Goal: Transaction & Acquisition: Purchase product/service

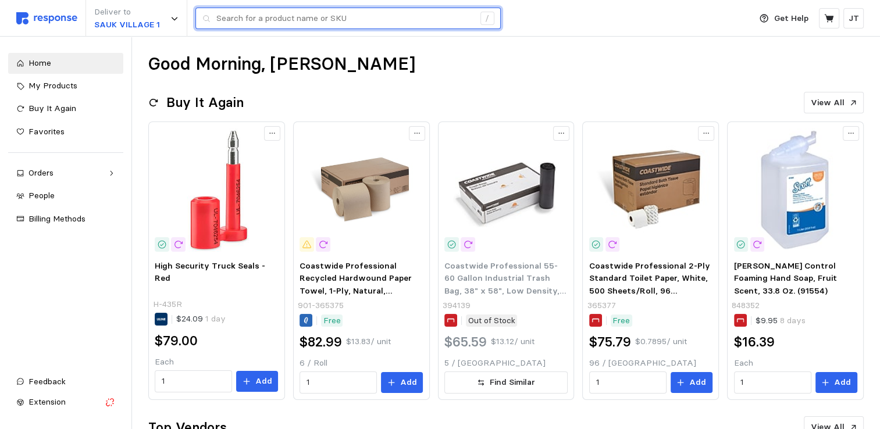
click at [255, 22] on input "text" at bounding box center [345, 18] width 258 height 21
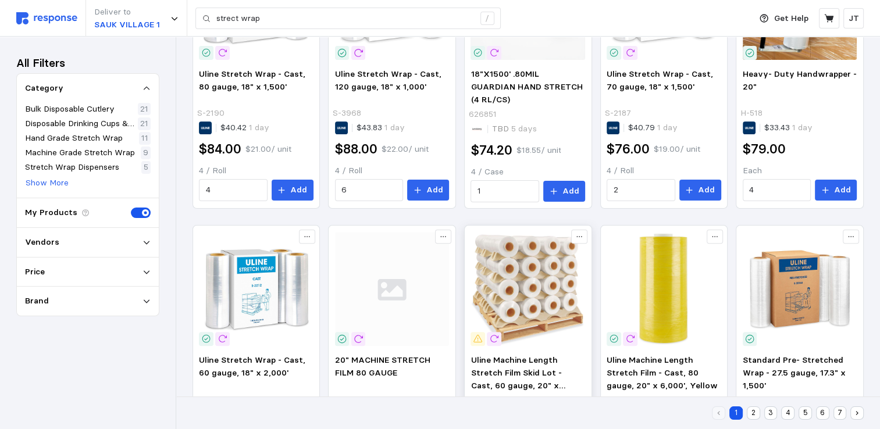
scroll to position [465, 0]
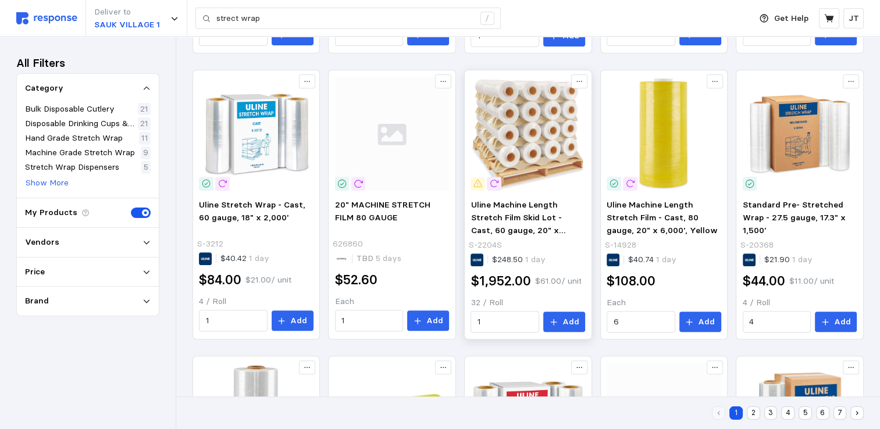
click at [530, 143] on img at bounding box center [527, 134] width 115 height 115
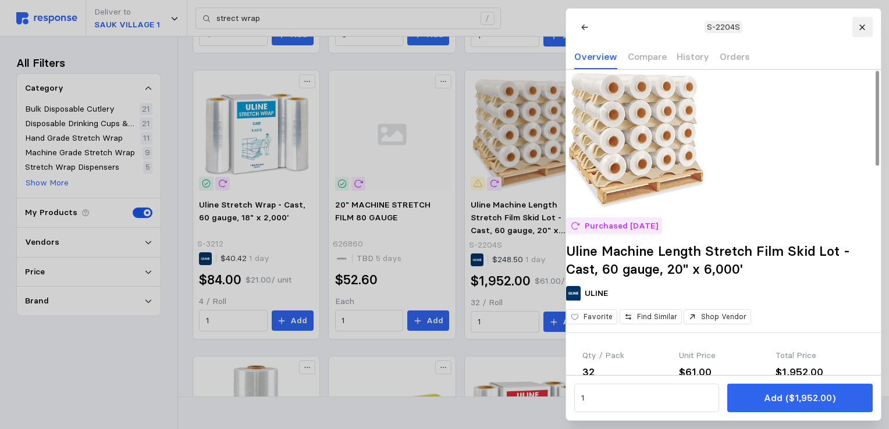
click at [865, 24] on button at bounding box center [861, 27] width 20 height 20
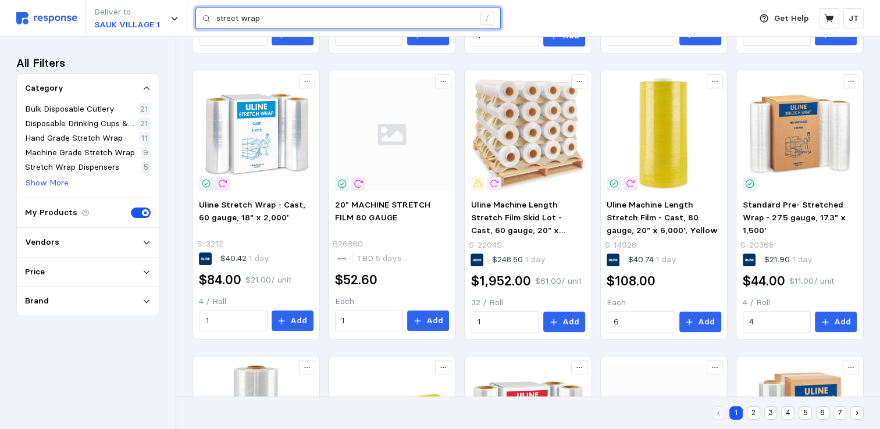
click at [337, 18] on input "strect wrap" at bounding box center [345, 18] width 258 height 21
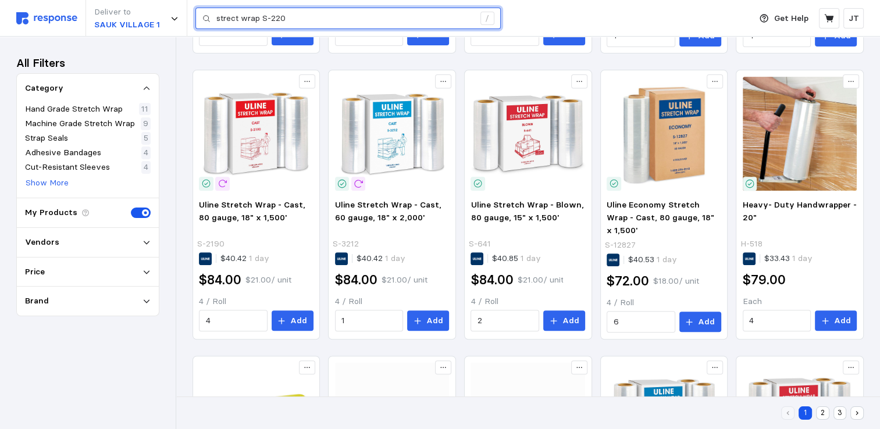
click at [333, 19] on input "strect wrap S-220" at bounding box center [345, 18] width 258 height 21
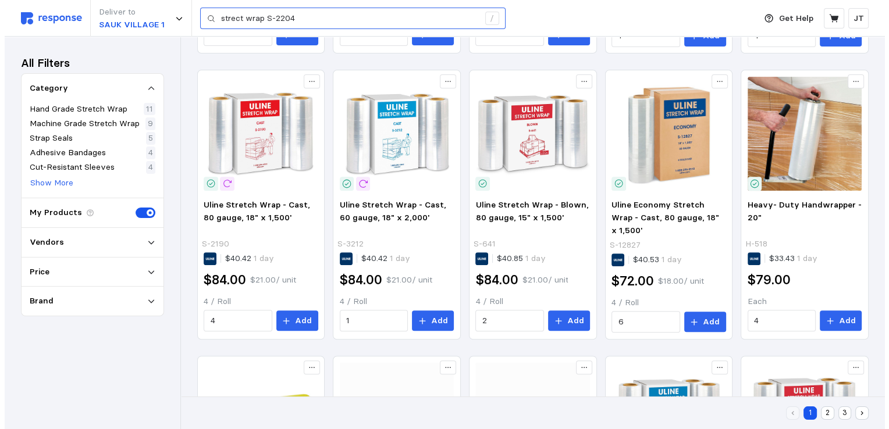
scroll to position [179, 0]
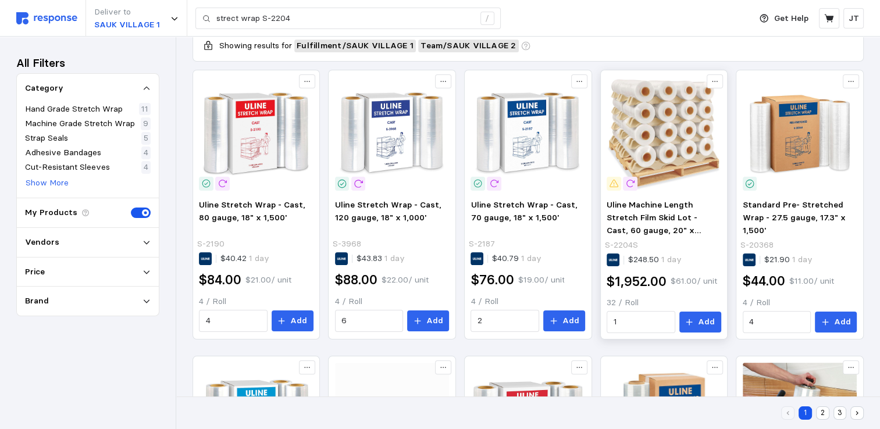
click at [662, 133] on img at bounding box center [664, 134] width 115 height 115
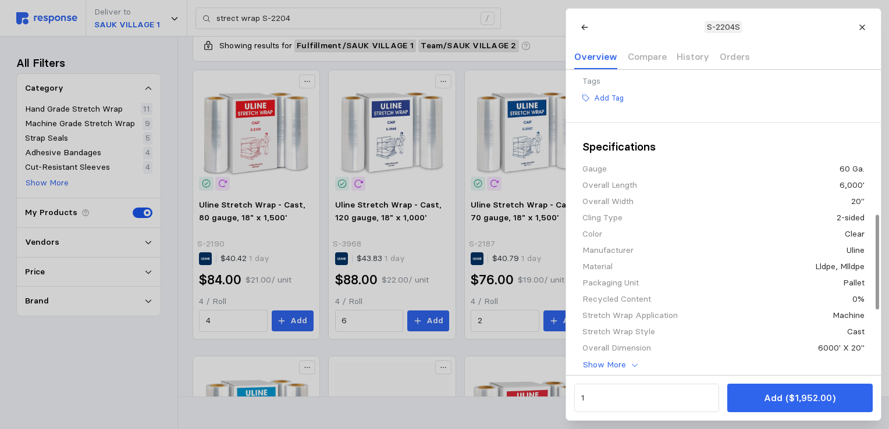
scroll to position [465, 0]
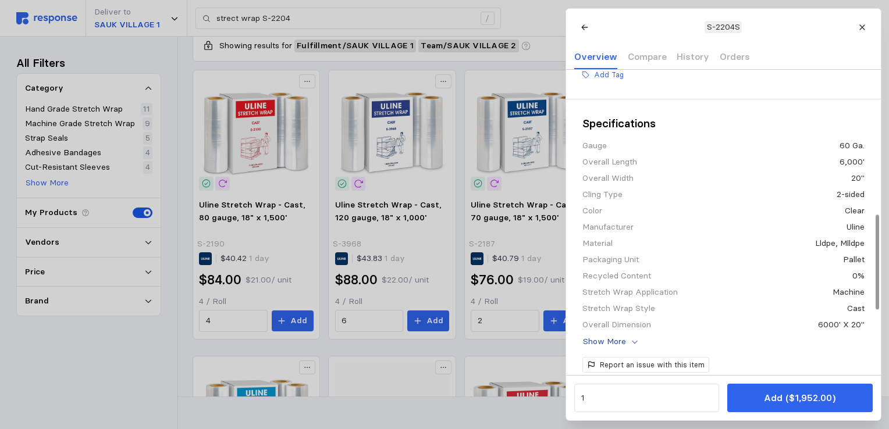
click at [630, 346] on icon at bounding box center [634, 342] width 8 height 8
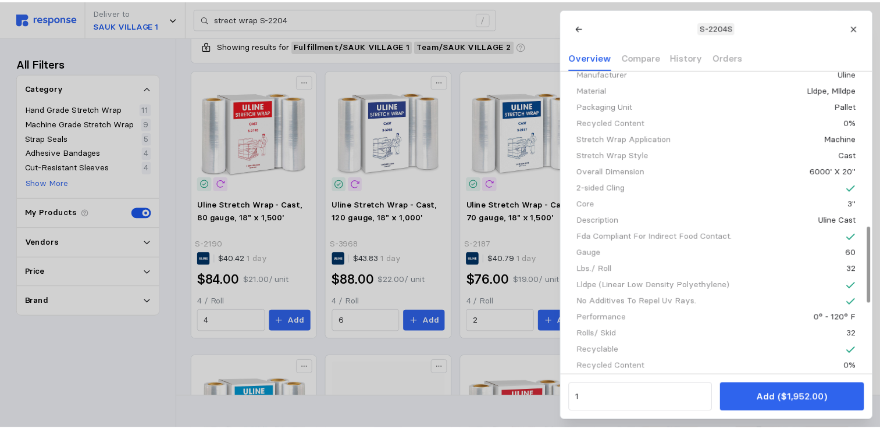
scroll to position [620, 0]
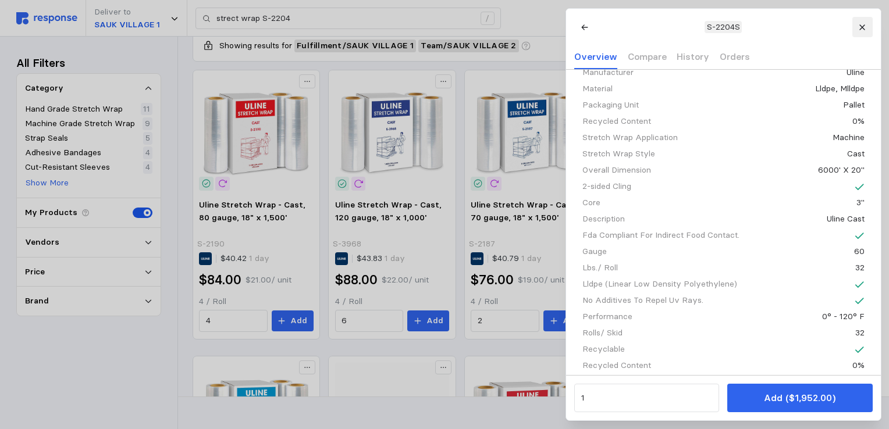
click at [860, 27] on icon at bounding box center [862, 27] width 8 height 8
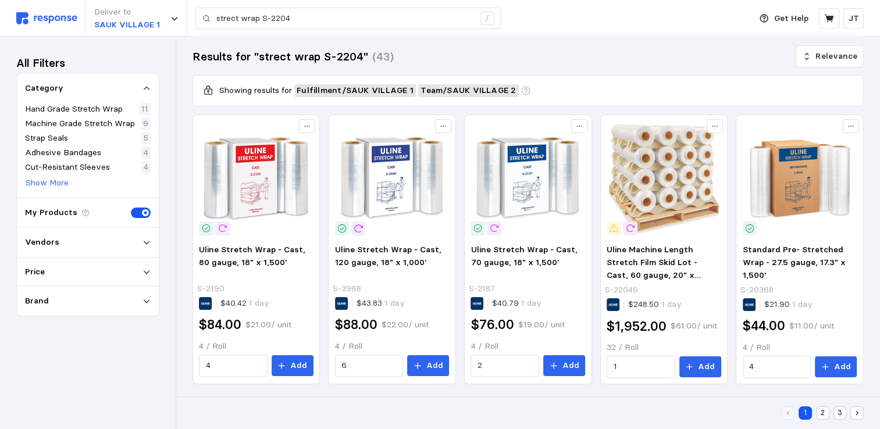
scroll to position [0, 0]
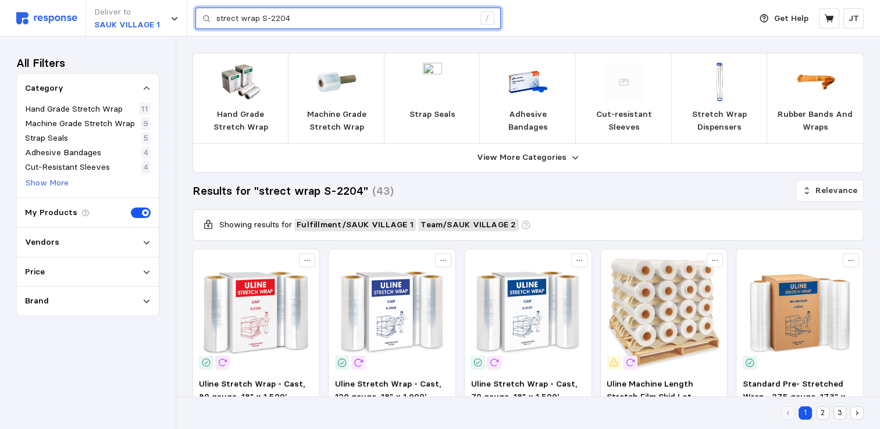
click at [326, 26] on input "strect wrap S-2204" at bounding box center [345, 18] width 258 height 21
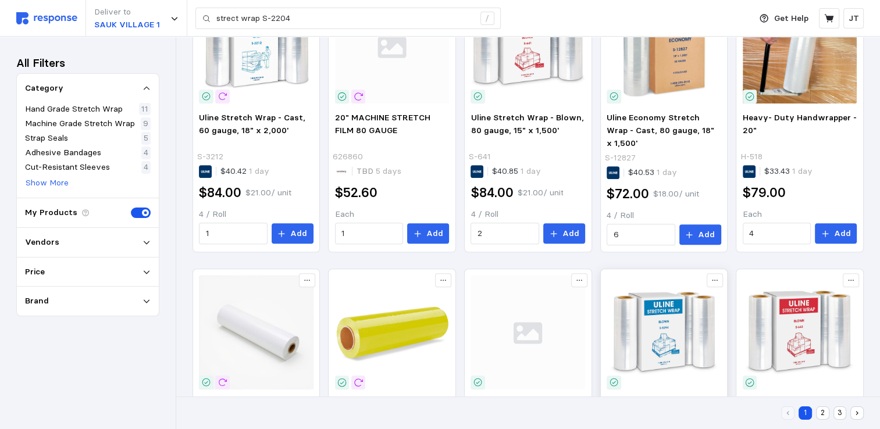
scroll to position [707, 0]
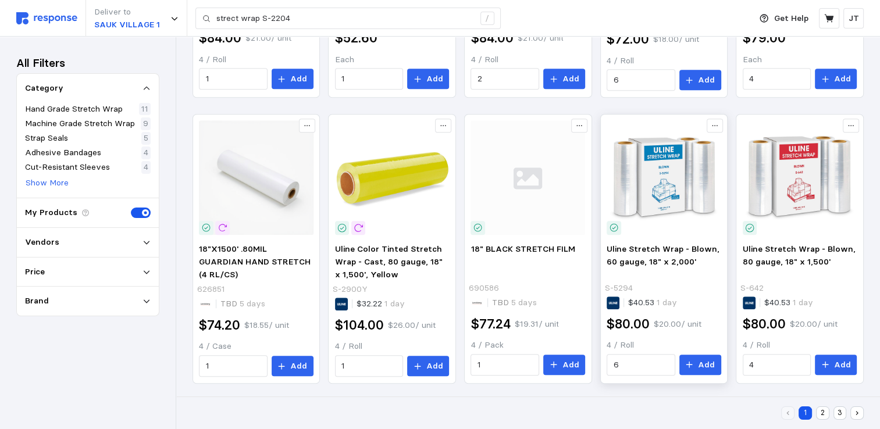
click at [661, 187] on img at bounding box center [664, 177] width 115 height 115
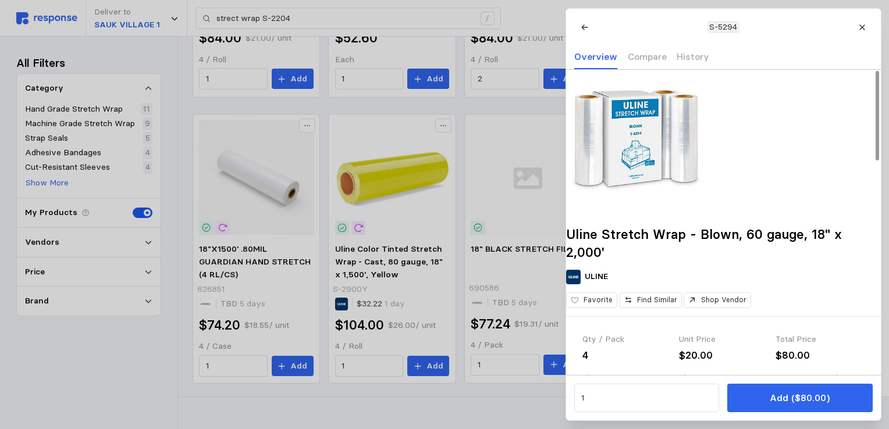
click at [652, 171] on img at bounding box center [636, 140] width 140 height 140
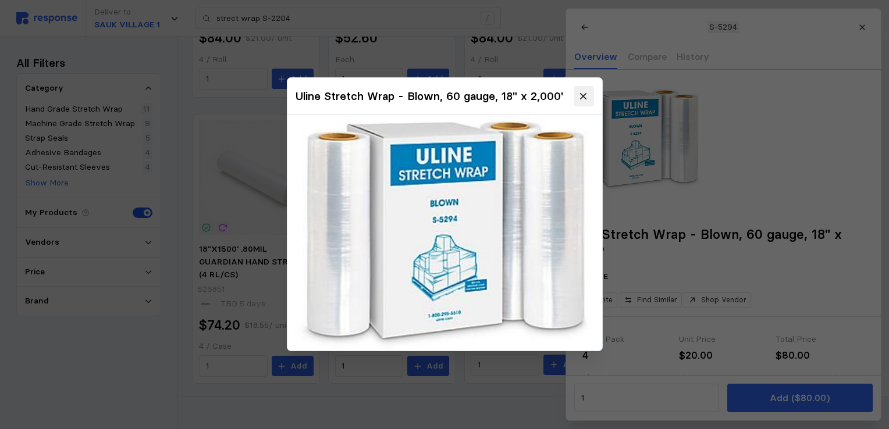
click at [581, 96] on icon at bounding box center [583, 96] width 10 height 10
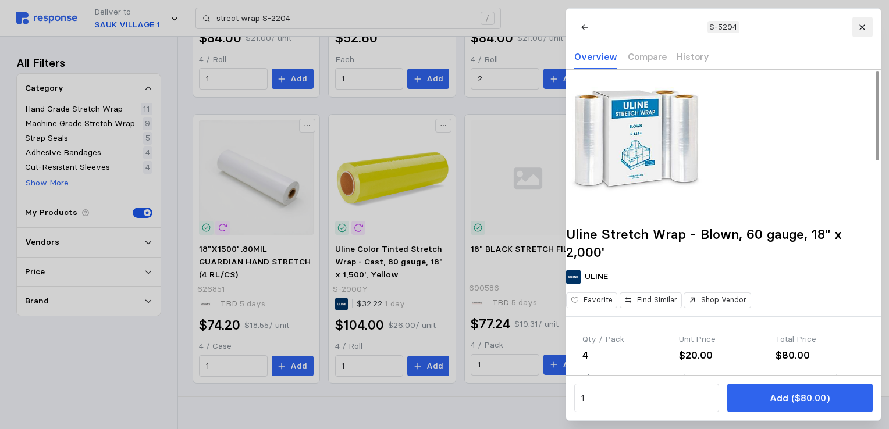
click at [859, 26] on icon at bounding box center [862, 27] width 8 height 8
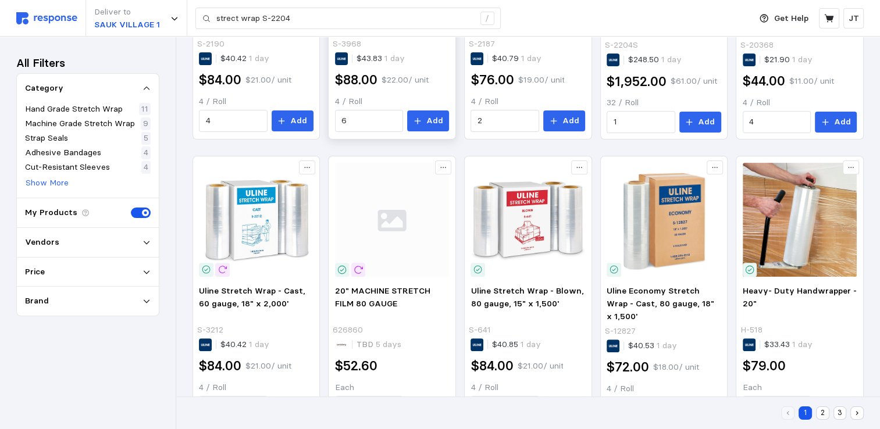
scroll to position [397, 0]
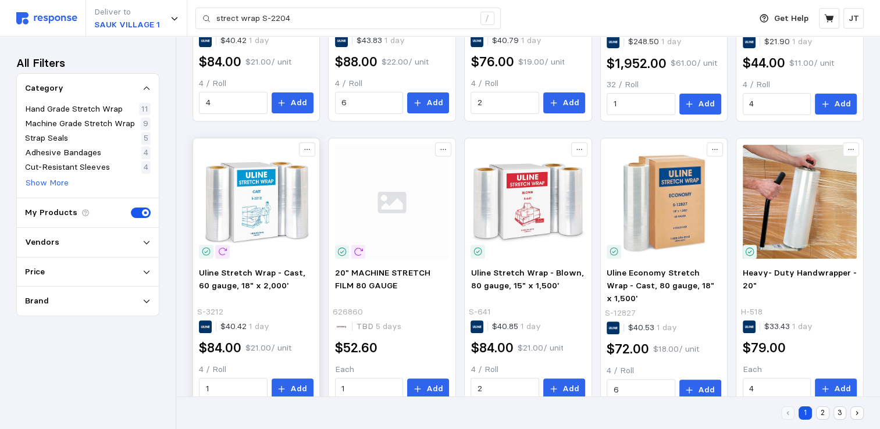
click at [238, 211] on img at bounding box center [256, 202] width 115 height 115
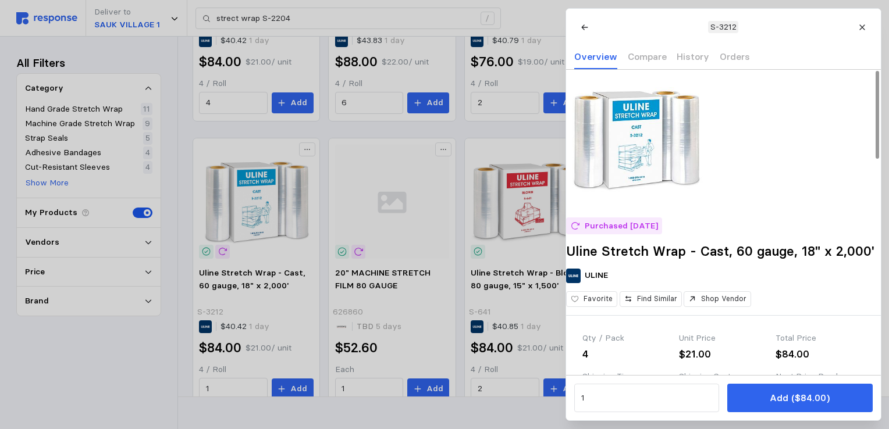
click at [658, 177] on img at bounding box center [636, 140] width 140 height 140
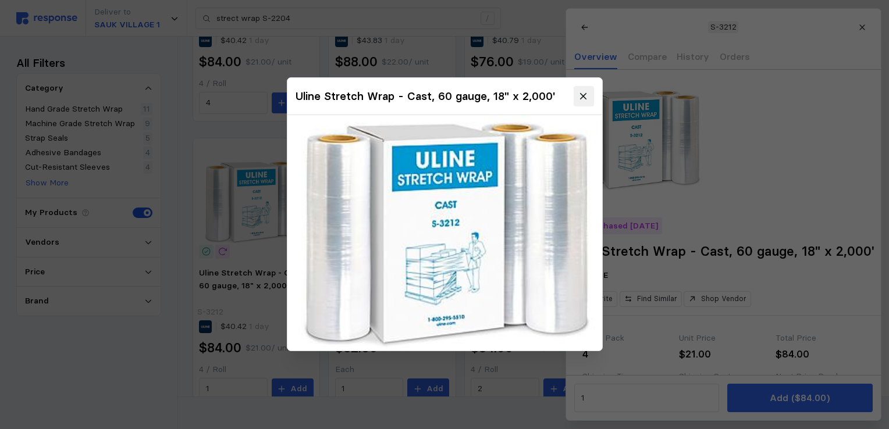
click at [585, 94] on icon at bounding box center [583, 96] width 6 height 6
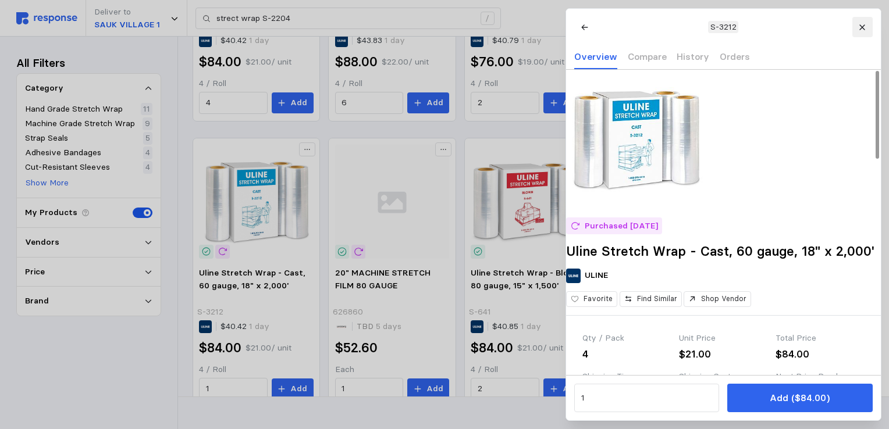
click at [855, 24] on button at bounding box center [861, 27] width 20 height 20
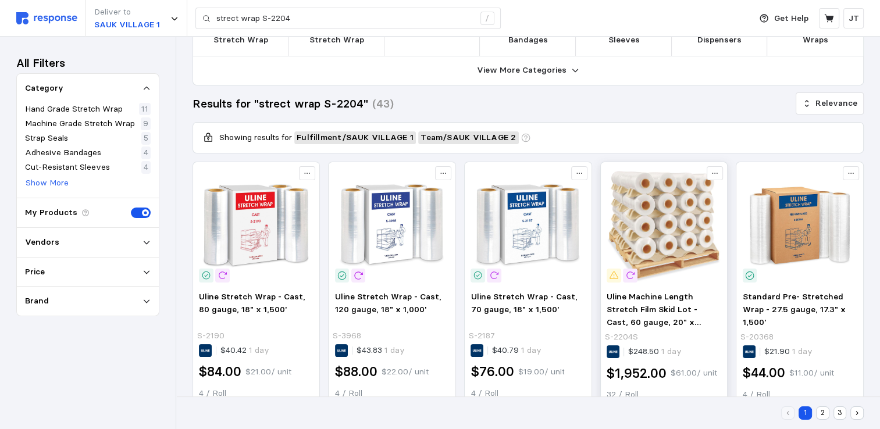
scroll to position [0, 0]
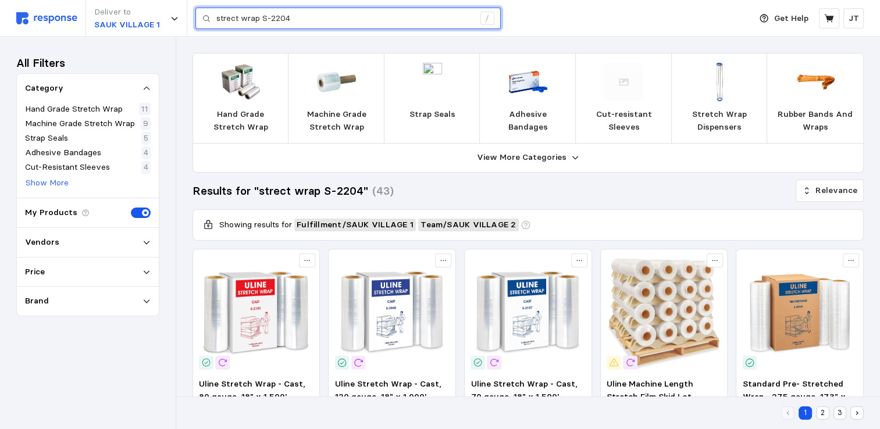
click at [330, 23] on input "strect wrap S-2204" at bounding box center [345, 18] width 258 height 21
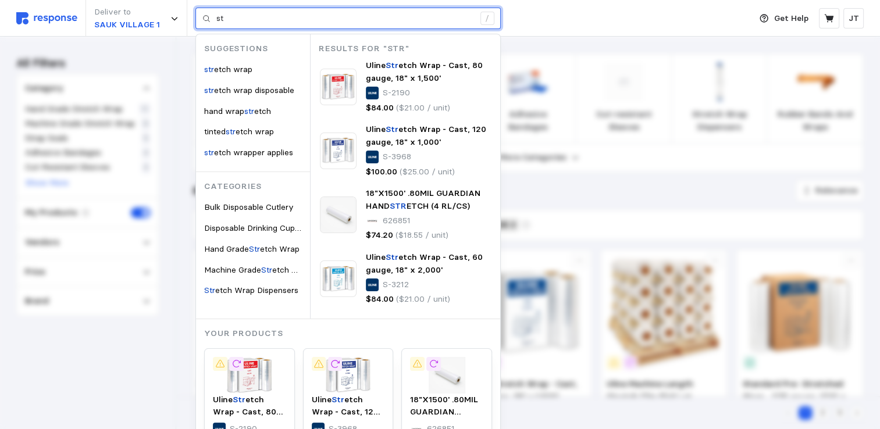
type input "s"
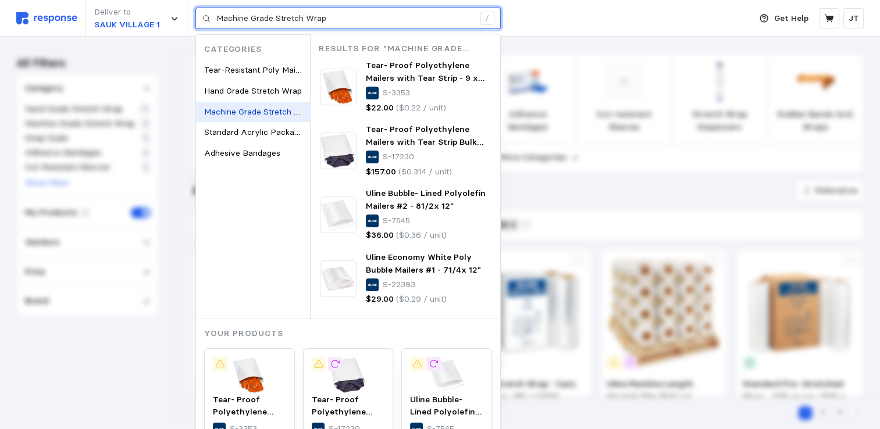
click at [266, 110] on mark "Machine Grade Stretch Wrap" at bounding box center [259, 111] width 110 height 10
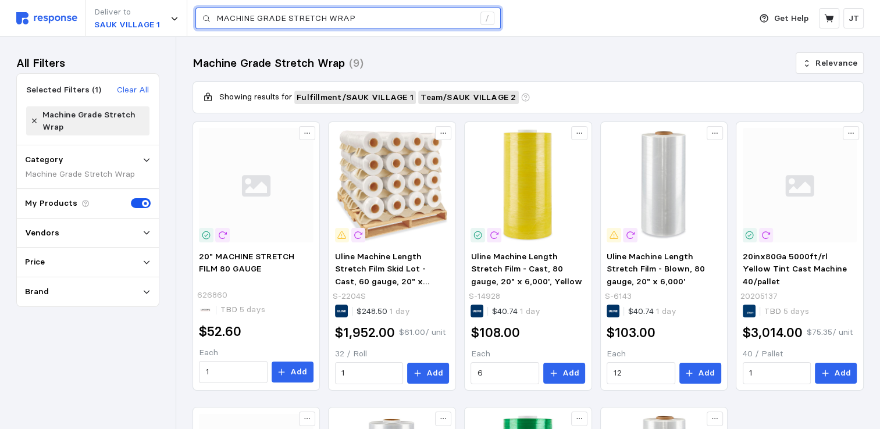
drag, startPoint x: 358, startPoint y: 21, endPoint x: 70, endPoint y: -12, distance: 289.2
click at [70, 0] on html "Deliver to SAUK VILLAGE 1 MACHINE GRADE STRETCH WRAP / Get Help JT MACHINE GRAD…" at bounding box center [440, 363] width 880 height 726
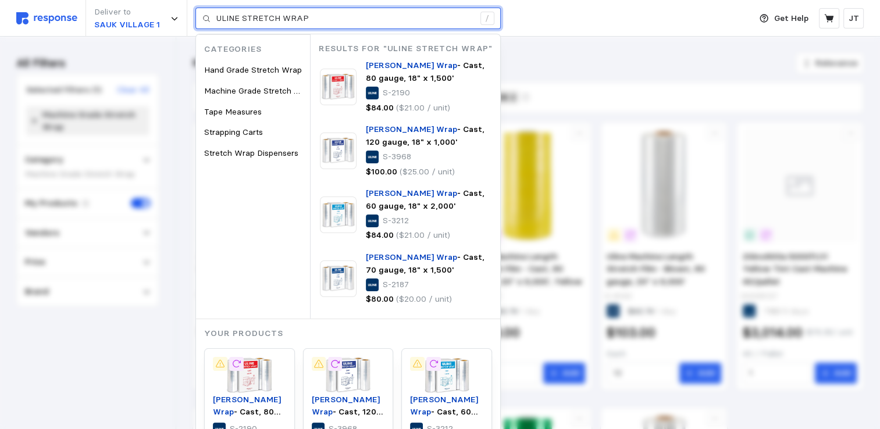
type input "ULINE STRETCH WRAP"
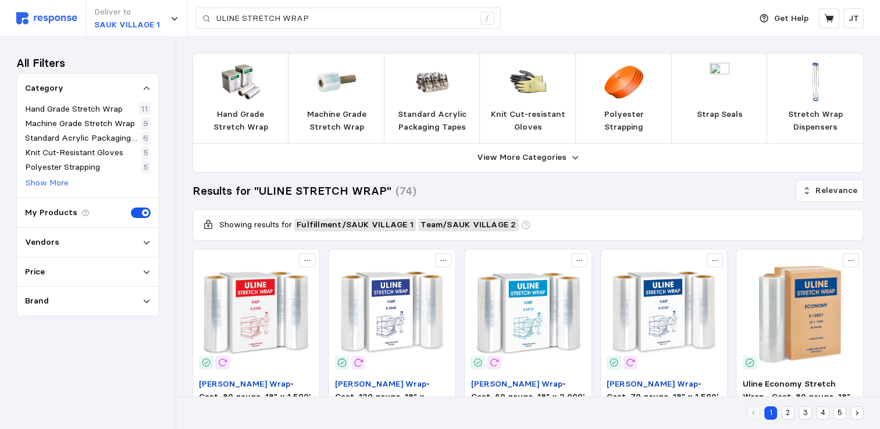
click at [97, 243] on div "Vendors" at bounding box center [88, 242] width 126 height 13
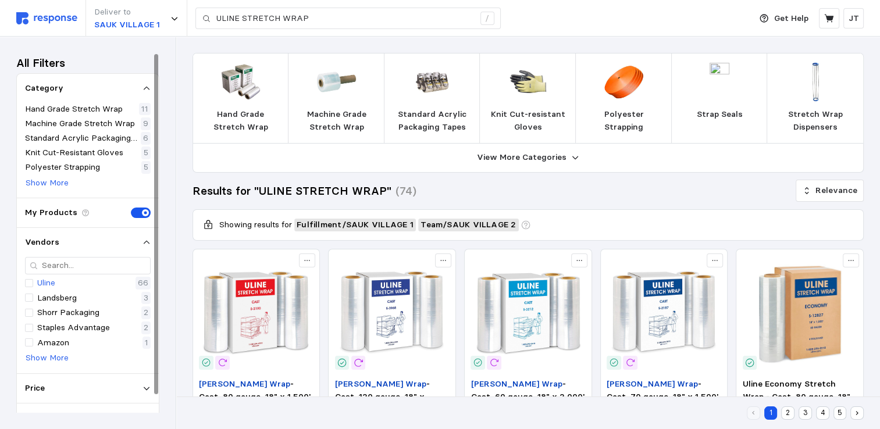
click at [54, 285] on p "Uline" at bounding box center [46, 283] width 18 height 13
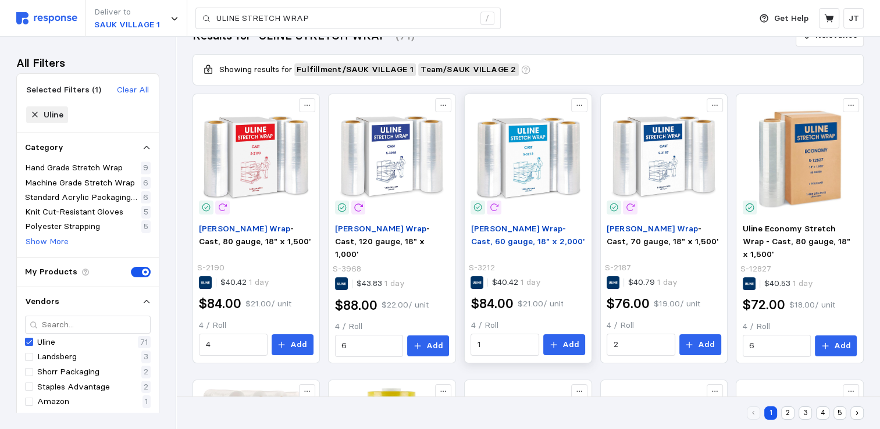
scroll to position [155, 0]
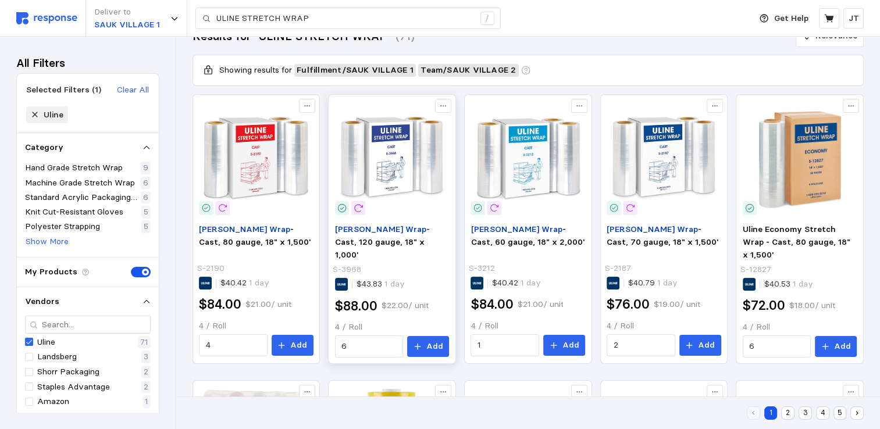
click at [363, 147] on img at bounding box center [392, 158] width 115 height 115
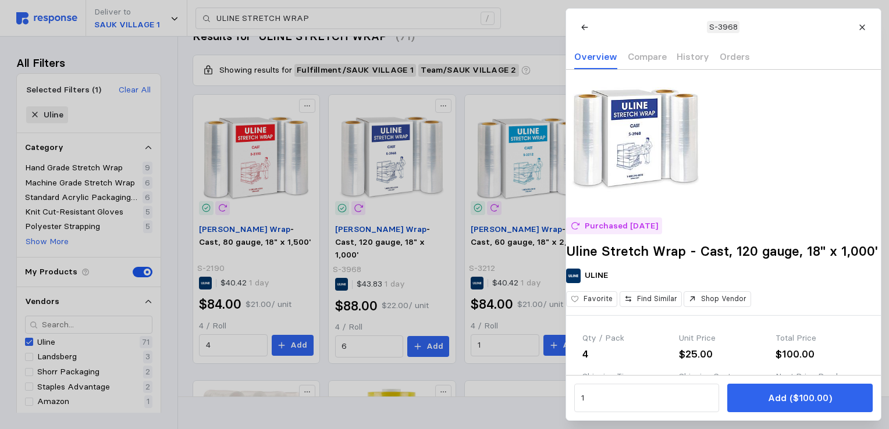
click at [398, 105] on div at bounding box center [444, 214] width 889 height 429
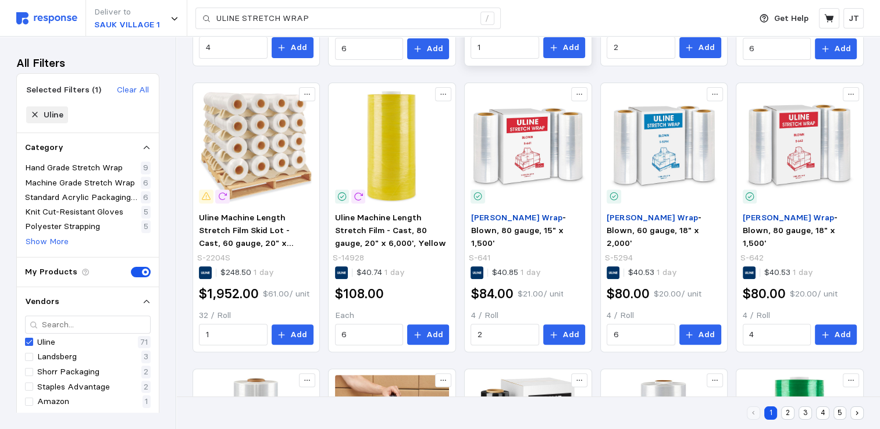
scroll to position [465, 0]
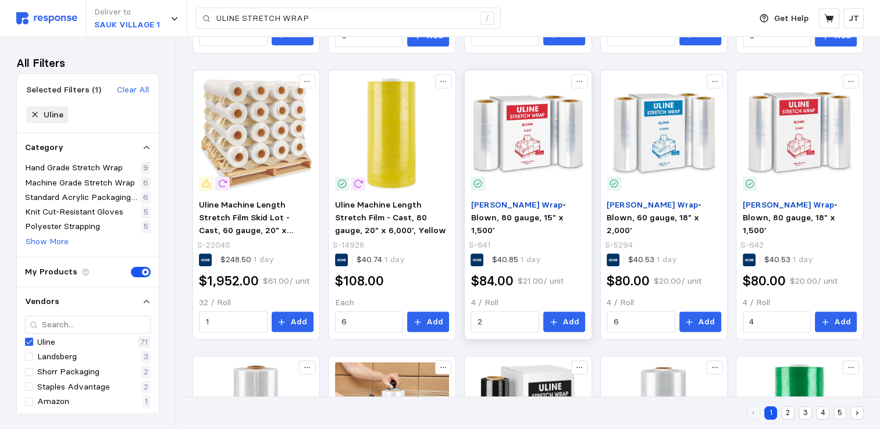
click at [526, 154] on img at bounding box center [527, 134] width 115 height 115
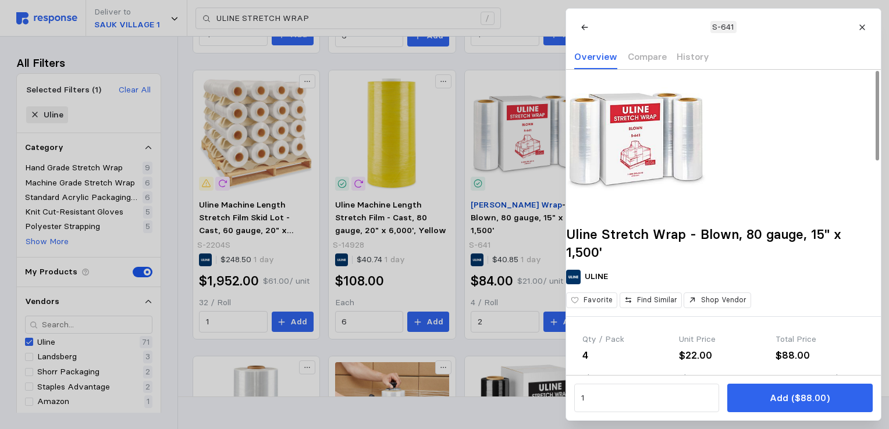
click at [862, 24] on icon at bounding box center [862, 27] width 8 height 8
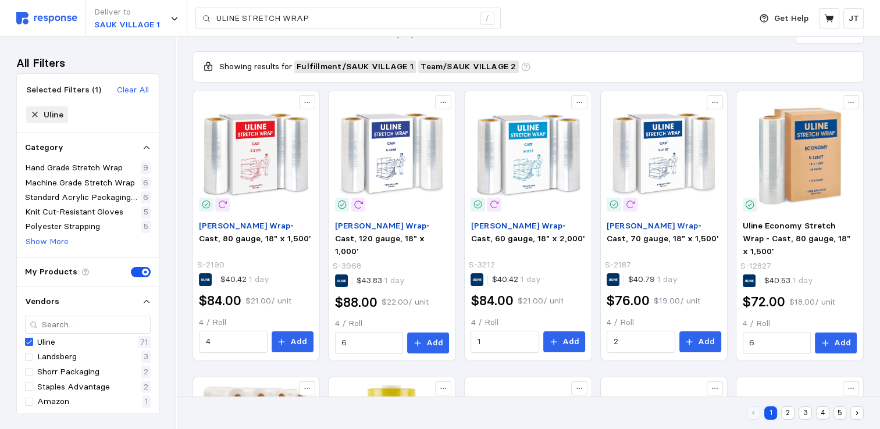
scroll to position [155, 0]
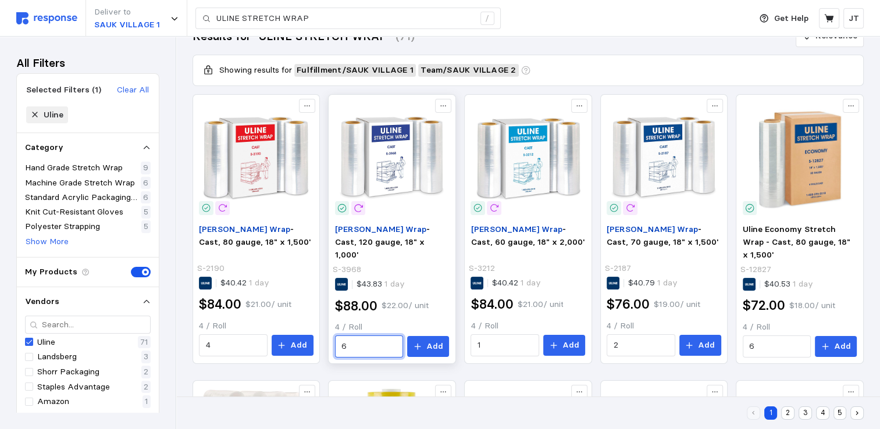
click at [354, 343] on input "6" at bounding box center [368, 346] width 55 height 21
type input "1"
type input "2"
type input "3"
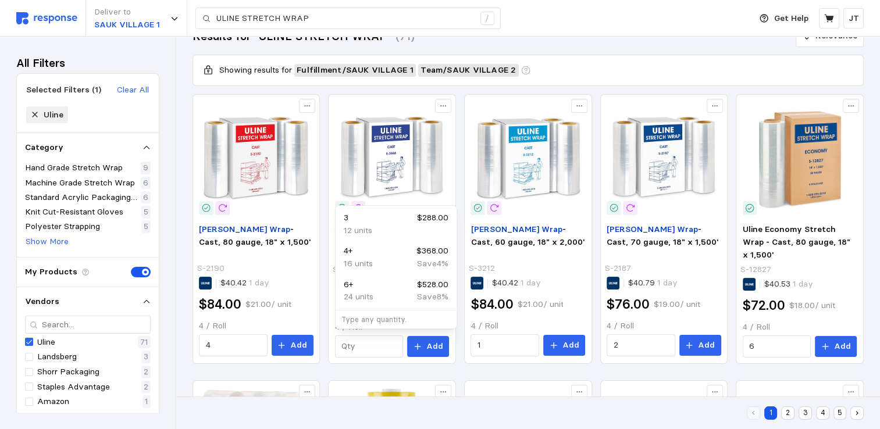
click at [530, 413] on div "1 2 3 4 5" at bounding box center [527, 413] width 671 height 24
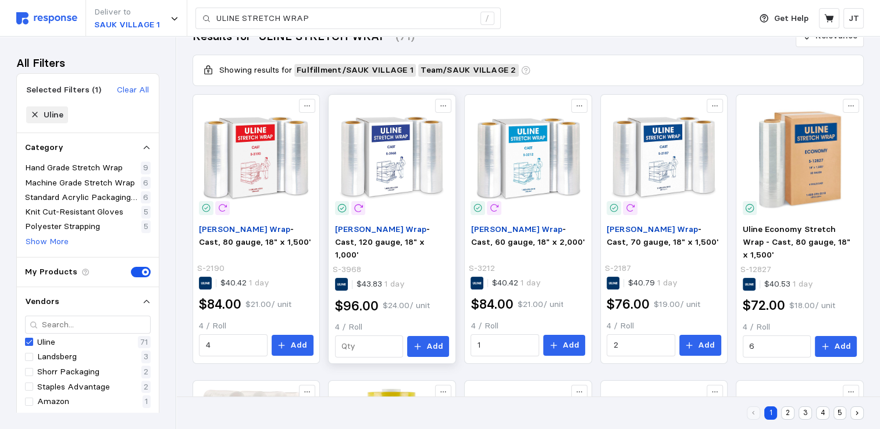
click at [388, 158] on img at bounding box center [392, 158] width 115 height 115
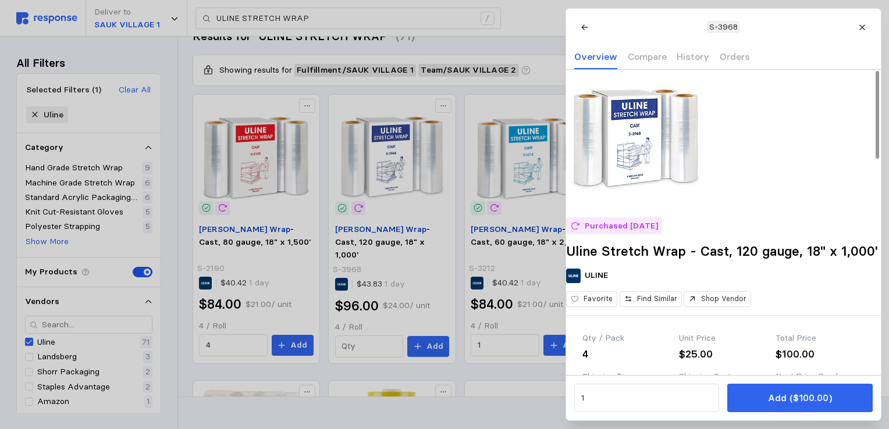
click at [489, 411] on div at bounding box center [444, 214] width 889 height 429
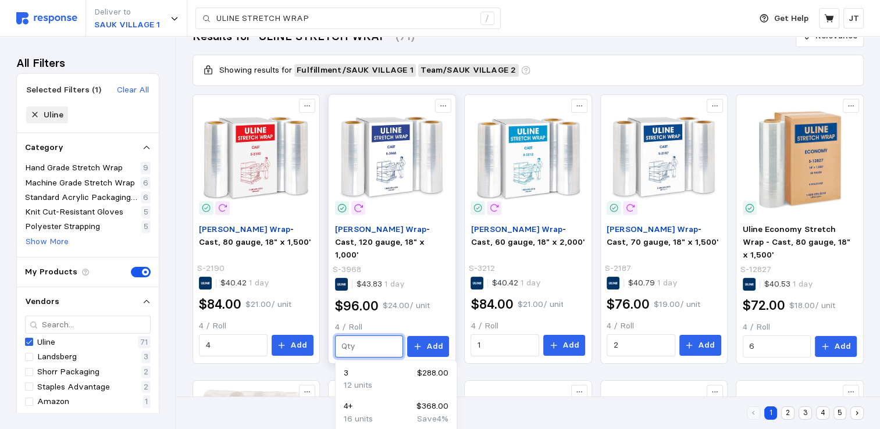
click at [357, 338] on input "text" at bounding box center [368, 346] width 55 height 21
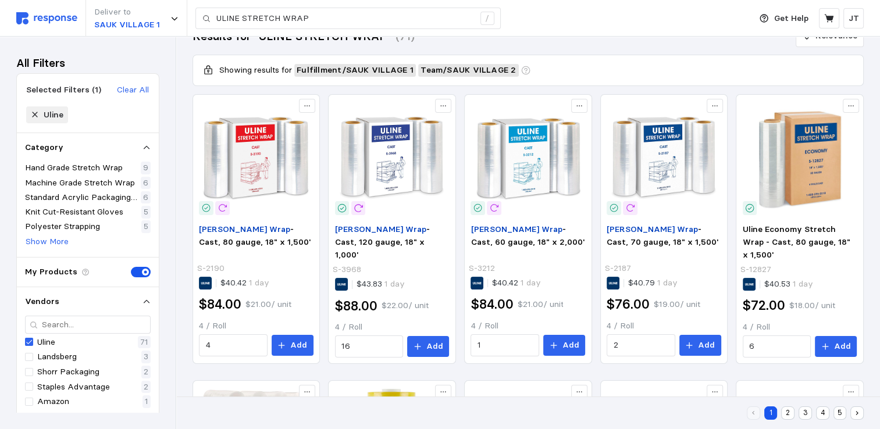
click at [510, 410] on div "1 2 3 4 5" at bounding box center [527, 413] width 671 height 24
click at [376, 350] on input "16" at bounding box center [368, 346] width 55 height 21
type input "1"
click at [676, 407] on div "1 2 3 4 5" at bounding box center [527, 413] width 671 height 24
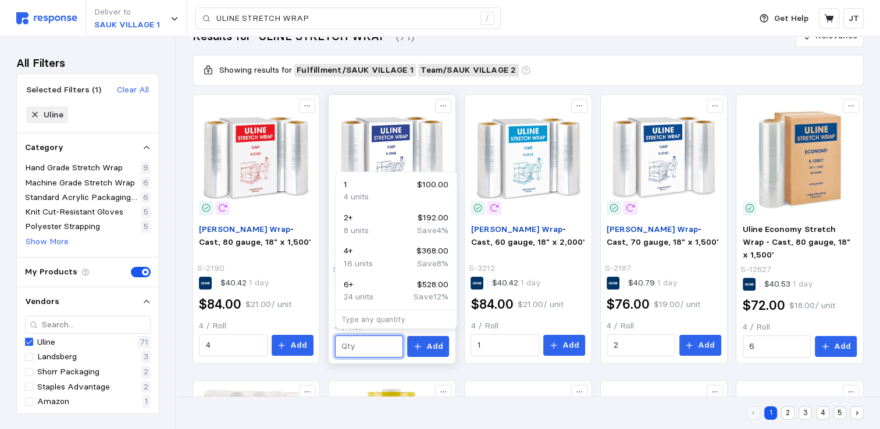
click at [358, 342] on input "text" at bounding box center [368, 346] width 55 height 21
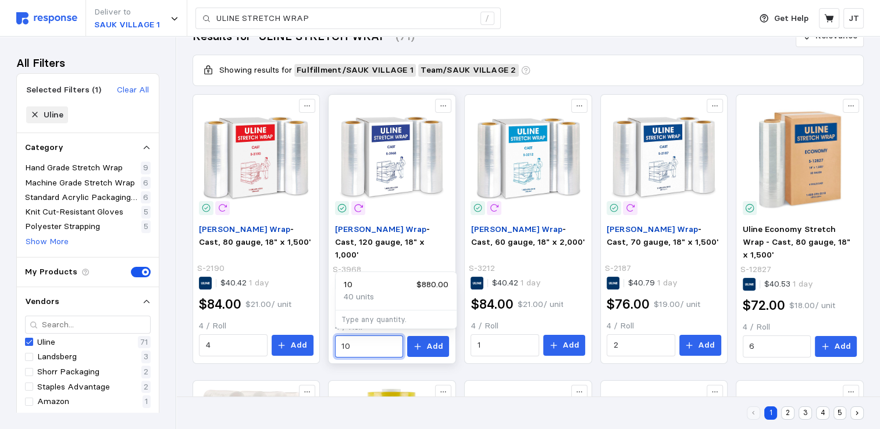
type input "1"
type input "2"
type input "1"
type input "3"
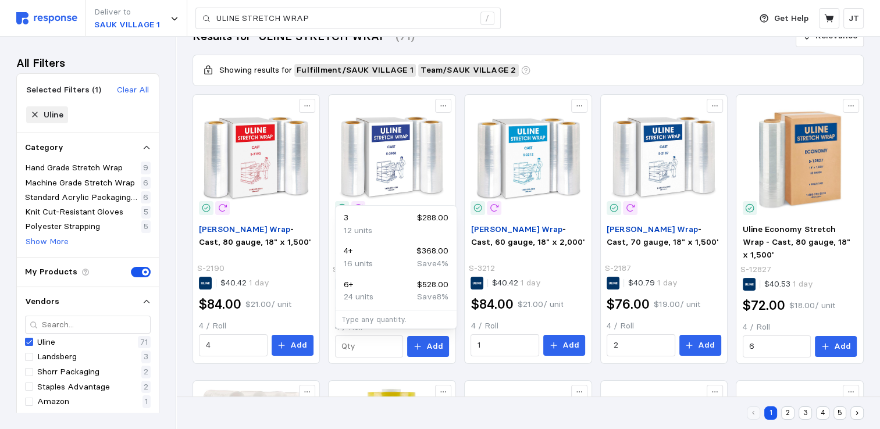
click at [528, 411] on div "1 2 3 4 5" at bounding box center [527, 413] width 671 height 24
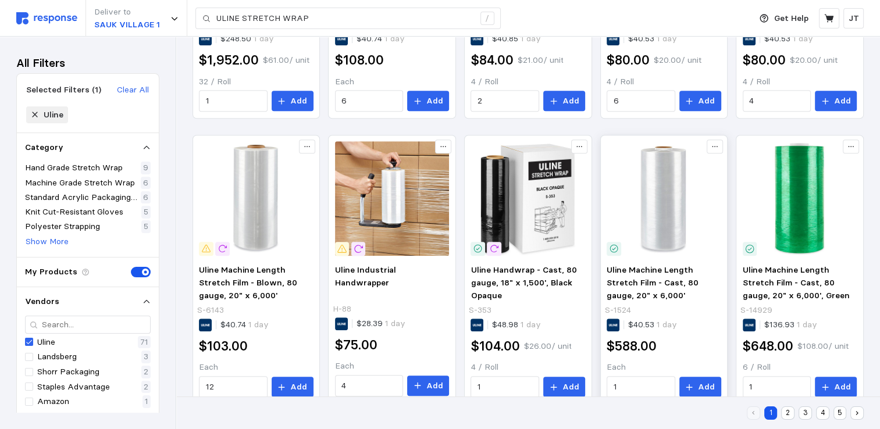
scroll to position [707, 0]
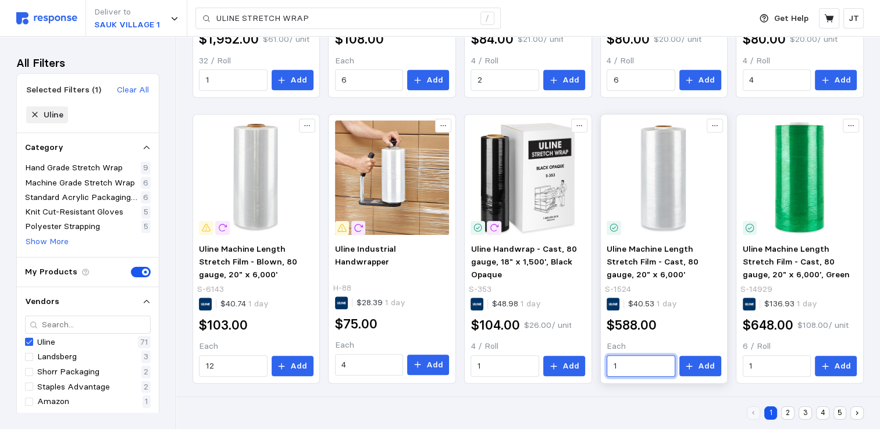
click at [619, 361] on input "1" at bounding box center [641, 366] width 55 height 21
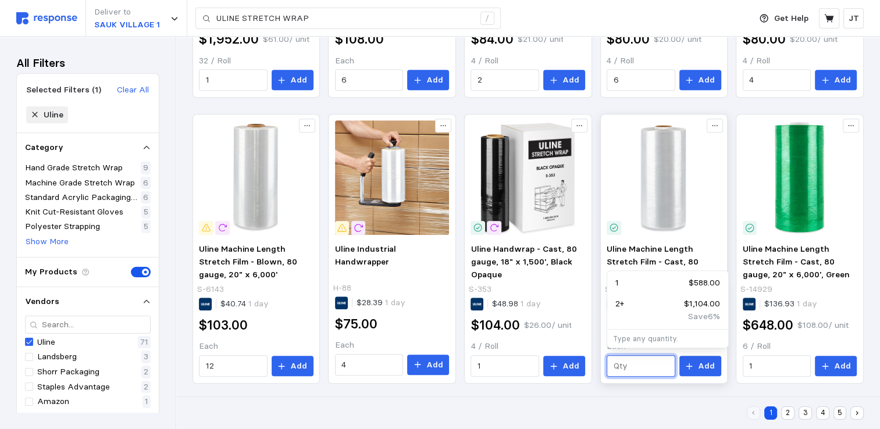
type input "6"
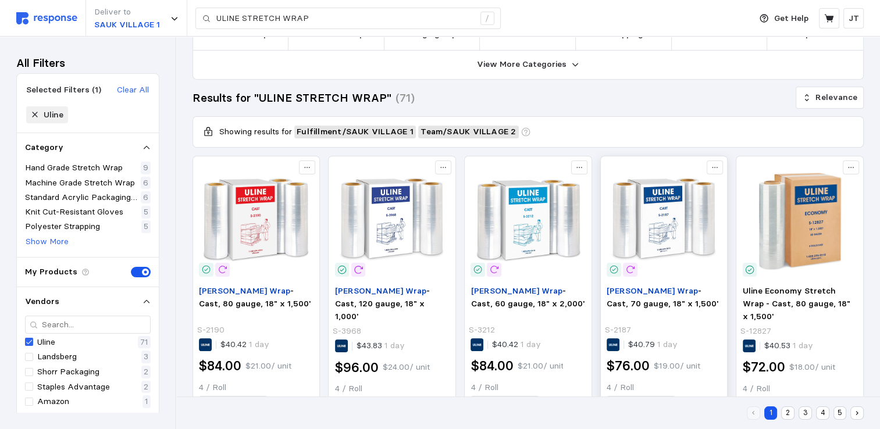
scroll to position [87, 0]
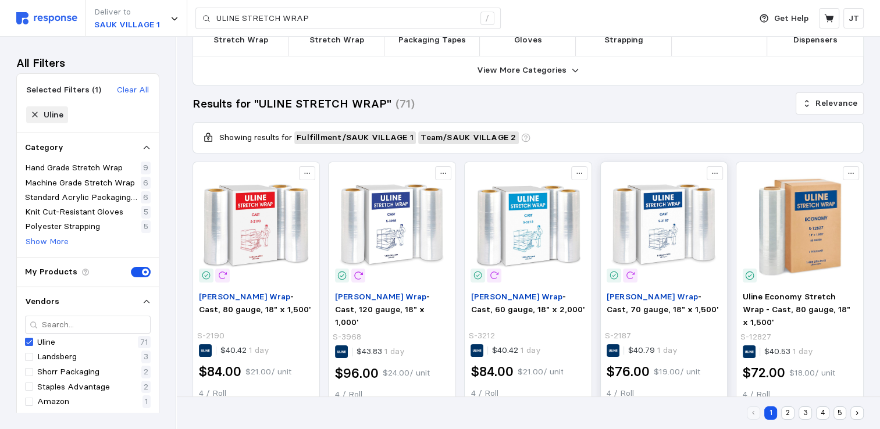
click at [652, 215] on img at bounding box center [664, 226] width 115 height 115
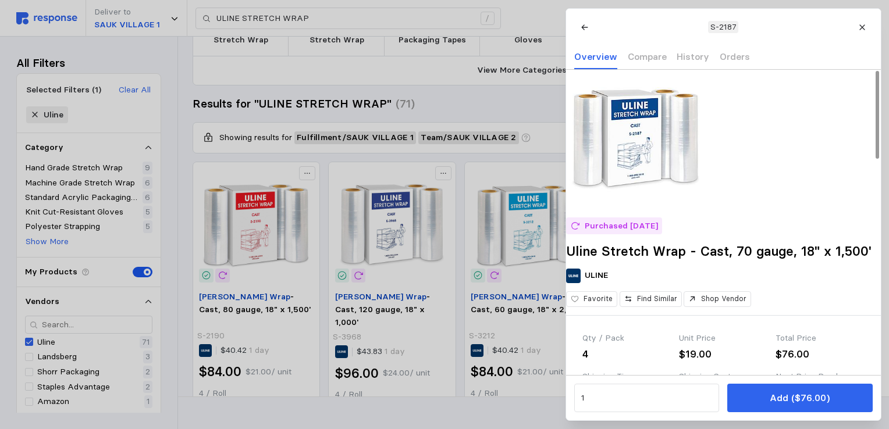
click at [646, 157] on img at bounding box center [636, 140] width 140 height 140
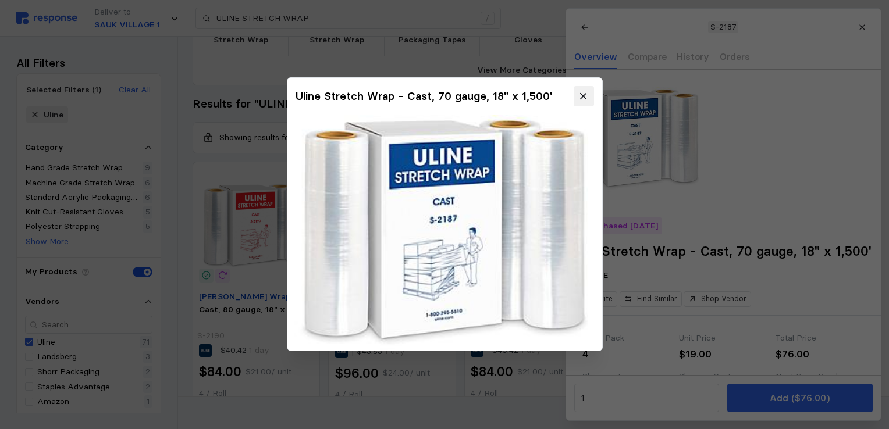
click at [586, 93] on icon at bounding box center [583, 96] width 10 height 10
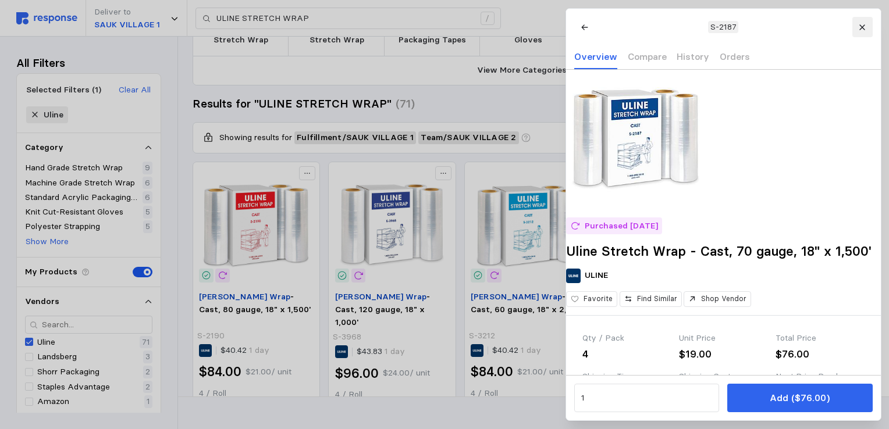
click at [868, 29] on button at bounding box center [861, 27] width 20 height 20
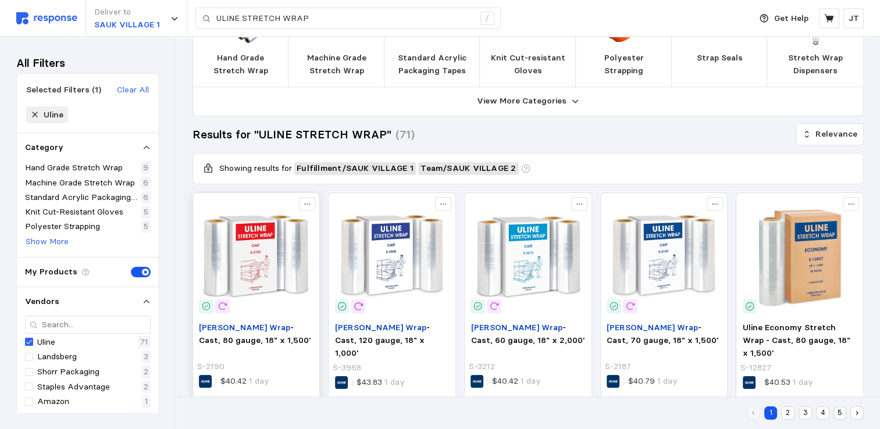
scroll to position [0, 0]
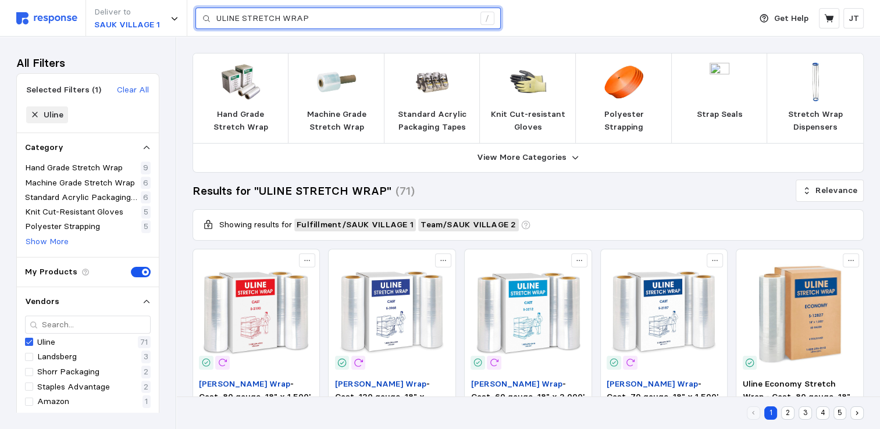
click at [322, 17] on input "ULINE STRETCH WRAP" at bounding box center [345, 18] width 258 height 21
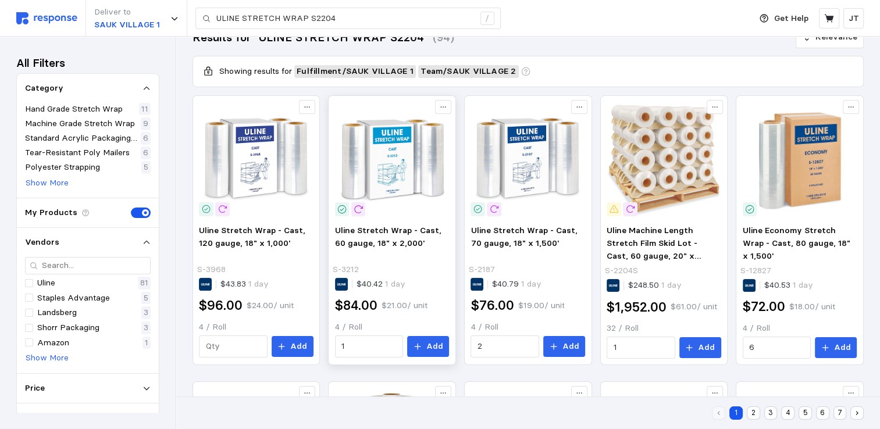
scroll to position [155, 0]
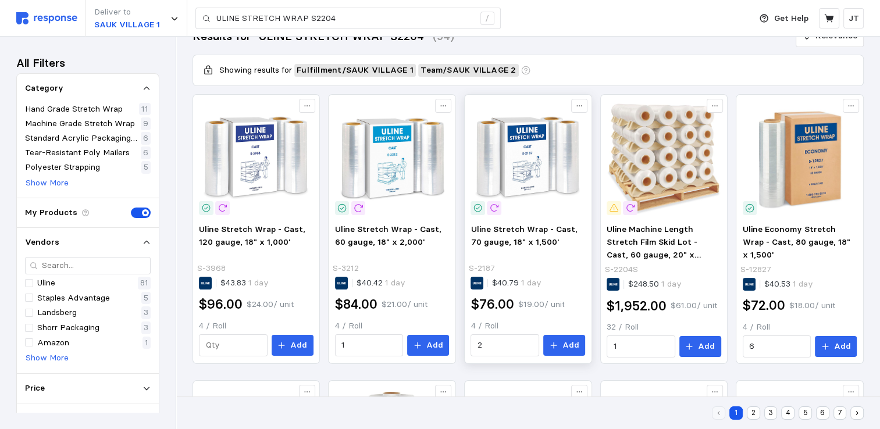
click at [529, 172] on img at bounding box center [527, 158] width 115 height 115
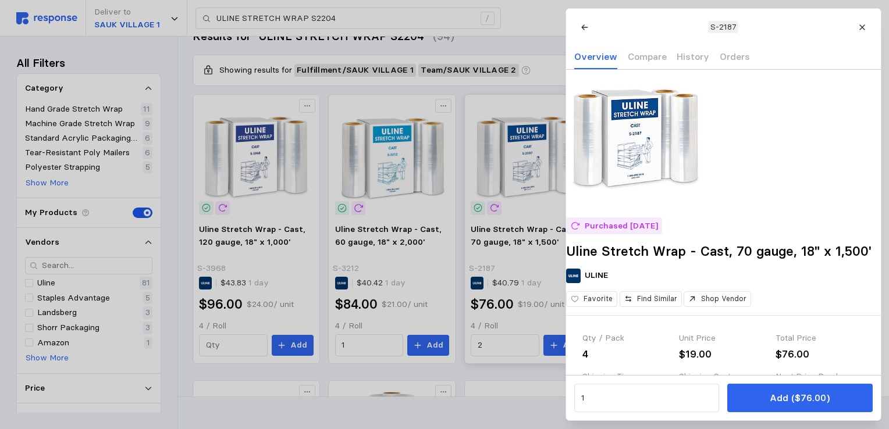
click at [530, 173] on div at bounding box center [444, 214] width 889 height 429
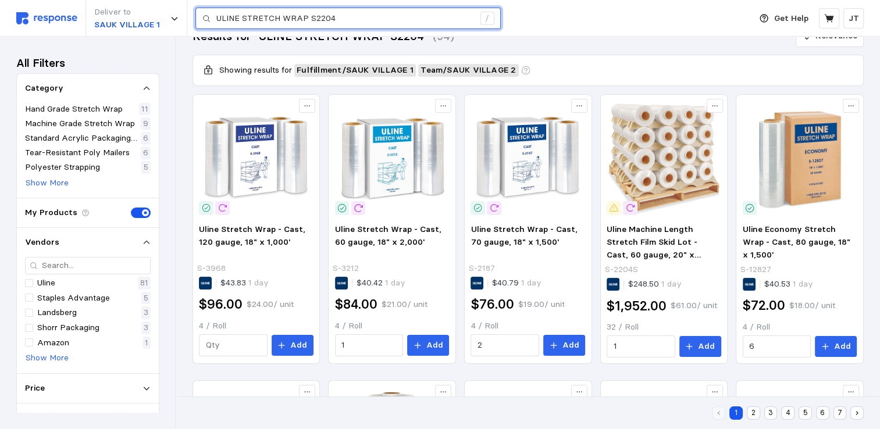
click at [340, 17] on input "ULINE STRETCH WRAP S2204" at bounding box center [345, 18] width 258 height 21
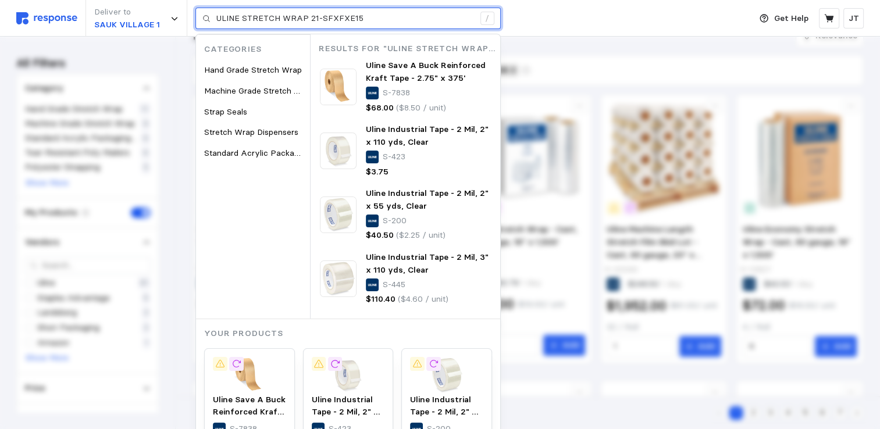
type input "ULINE STRETCH WRAP 21-SFXFXE15"
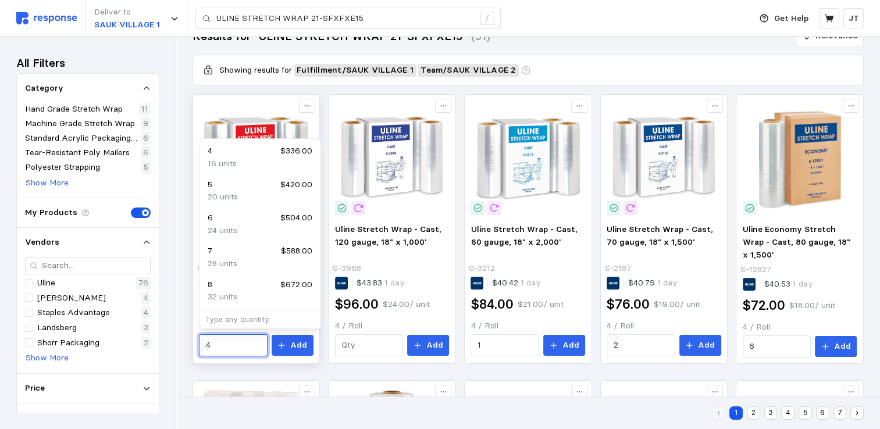
click at [213, 343] on input "4" at bounding box center [233, 345] width 55 height 21
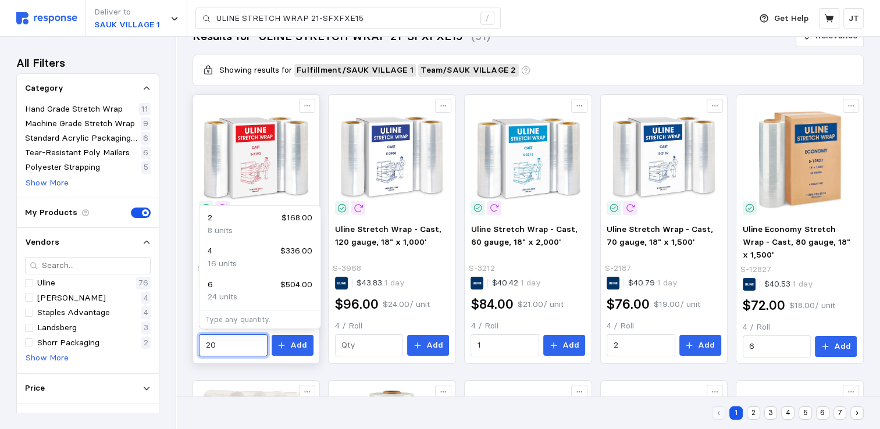
type input "2"
type input "3"
type input "1"
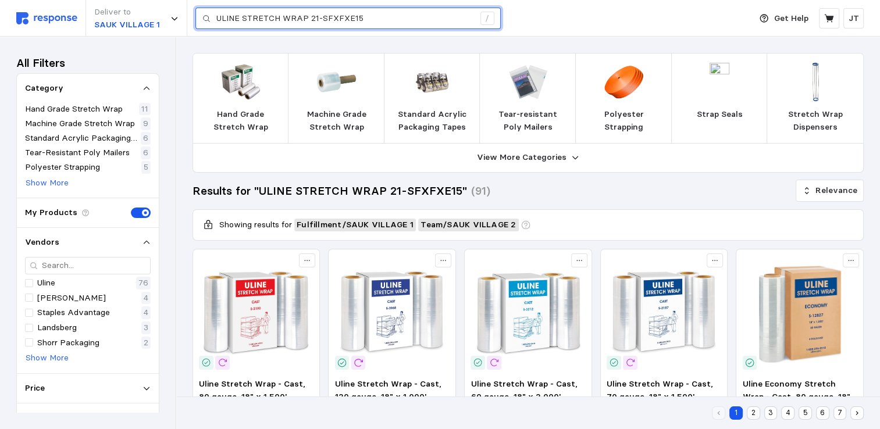
click at [368, 17] on input "ULINE STRETCH WRAP 21-SFXFXE15" at bounding box center [345, 18] width 258 height 21
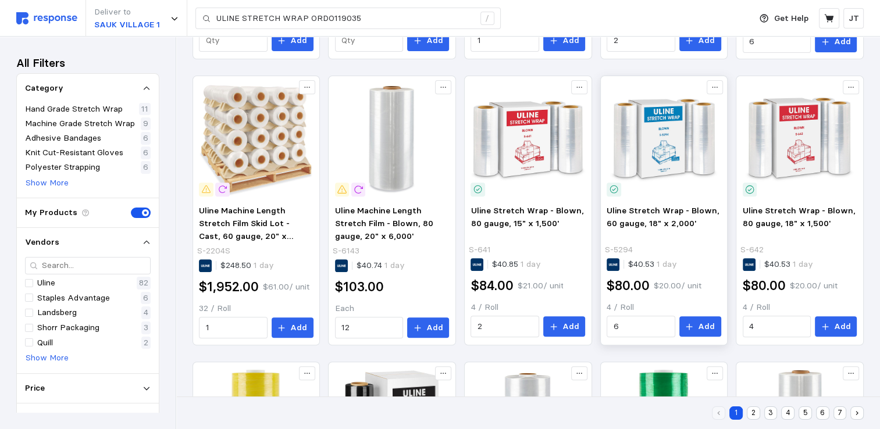
scroll to position [465, 0]
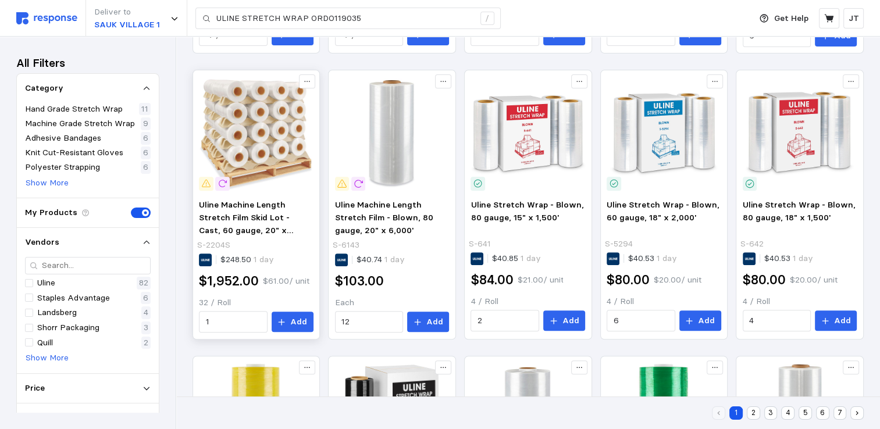
click at [258, 168] on img at bounding box center [256, 134] width 115 height 115
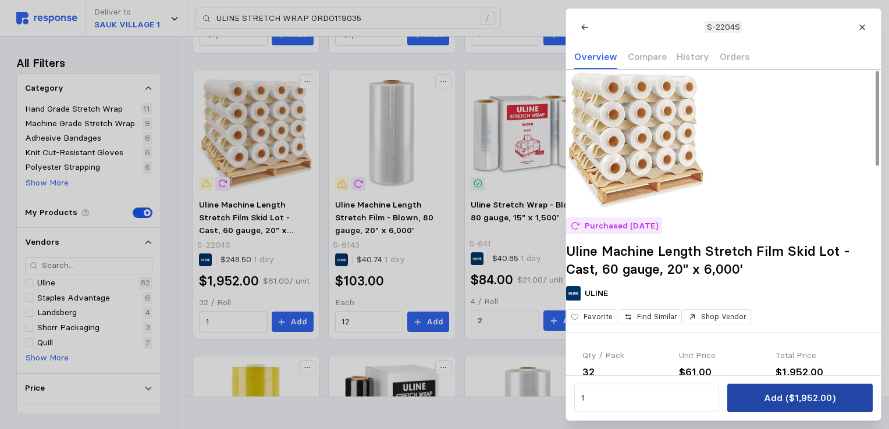
click at [783, 394] on p "Add ($1,952.00)" at bounding box center [800, 398] width 72 height 15
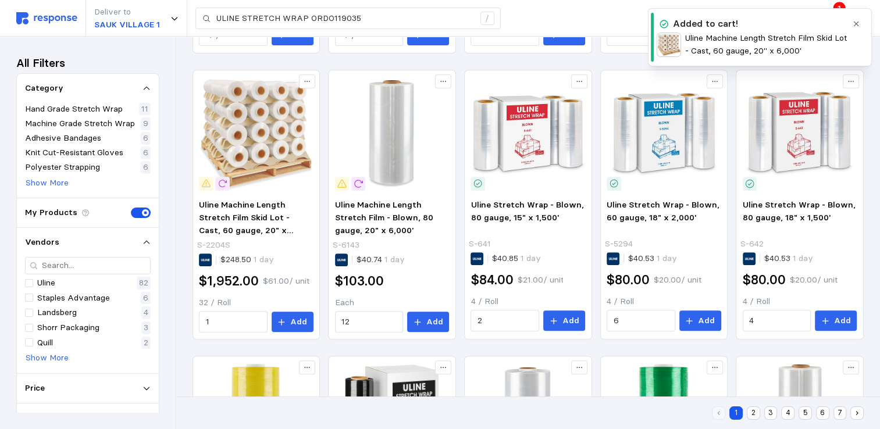
scroll to position [155, 0]
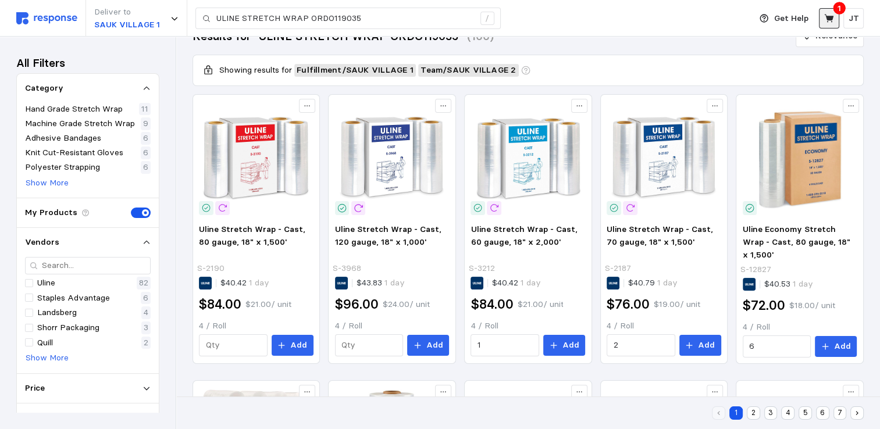
click at [831, 18] on icon at bounding box center [828, 18] width 9 height 8
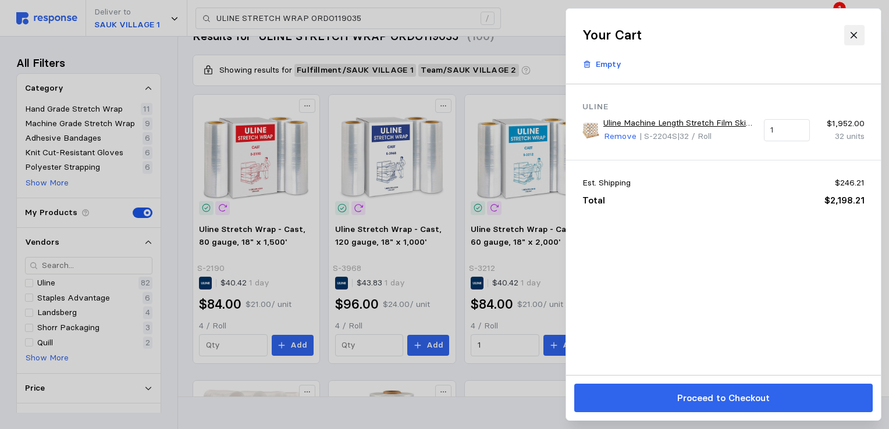
click at [853, 33] on icon at bounding box center [853, 35] width 10 height 10
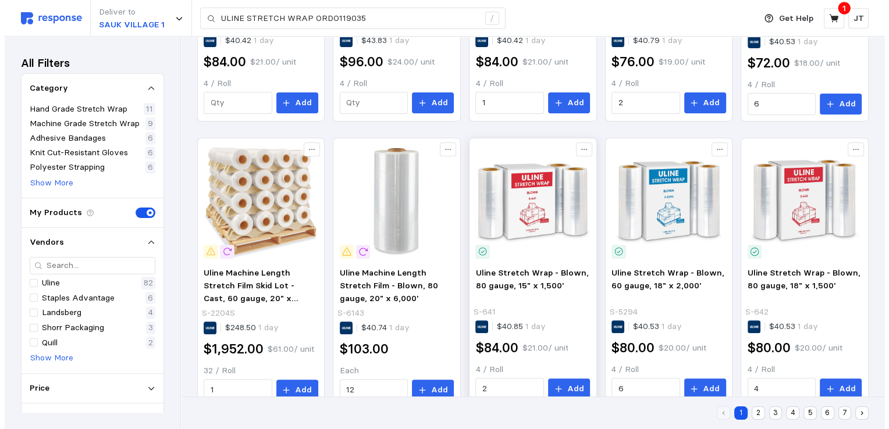
scroll to position [707, 0]
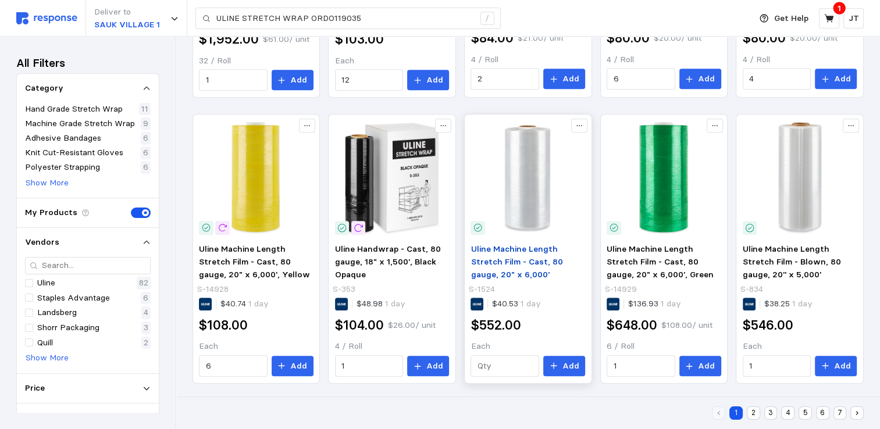
click at [526, 264] on span "Uline Machine Length Stretch Film - Cast, 80 gauge, 20" x 6,000'" at bounding box center [516, 261] width 92 height 35
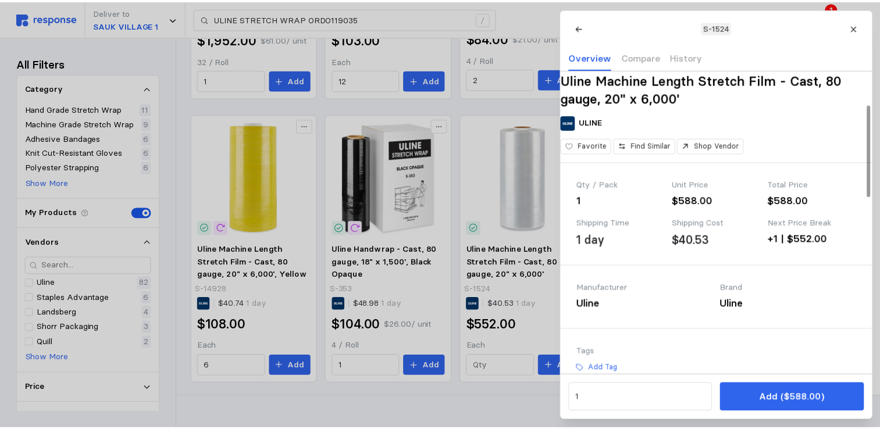
scroll to position [0, 0]
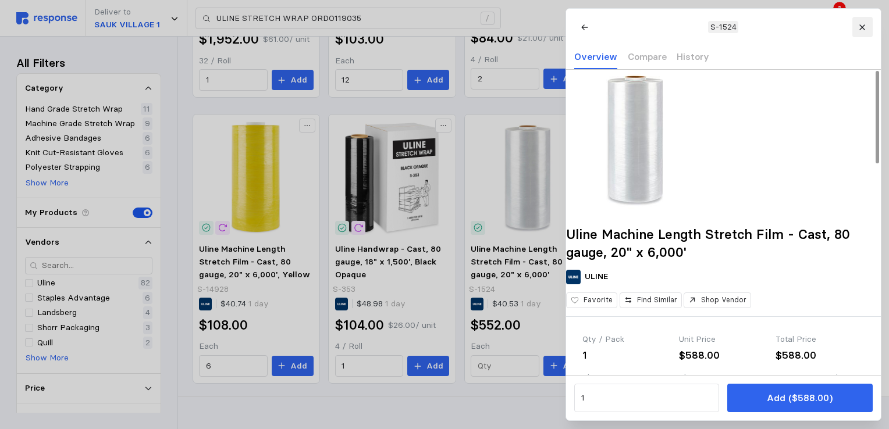
click at [863, 27] on icon at bounding box center [862, 27] width 8 height 8
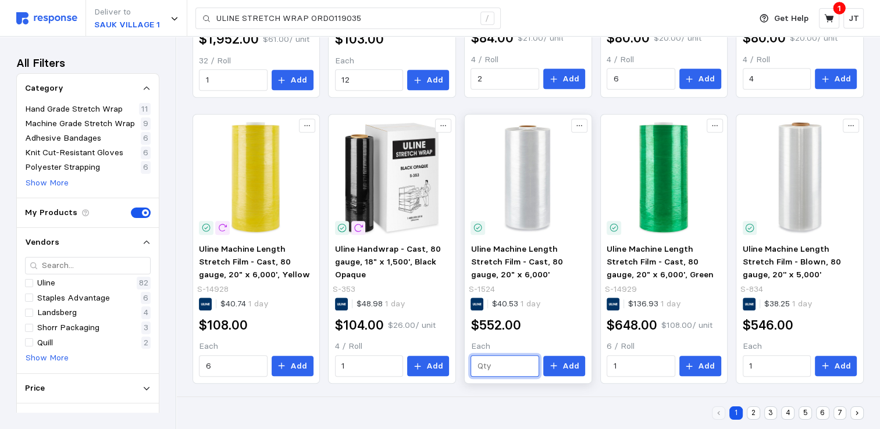
click at [504, 360] on input "text" at bounding box center [504, 366] width 55 height 21
click at [181, 107] on div "Home My Products Buy It Again Favorites Orders Needs Review Processing Complete…" at bounding box center [88, 233] width 192 height 393
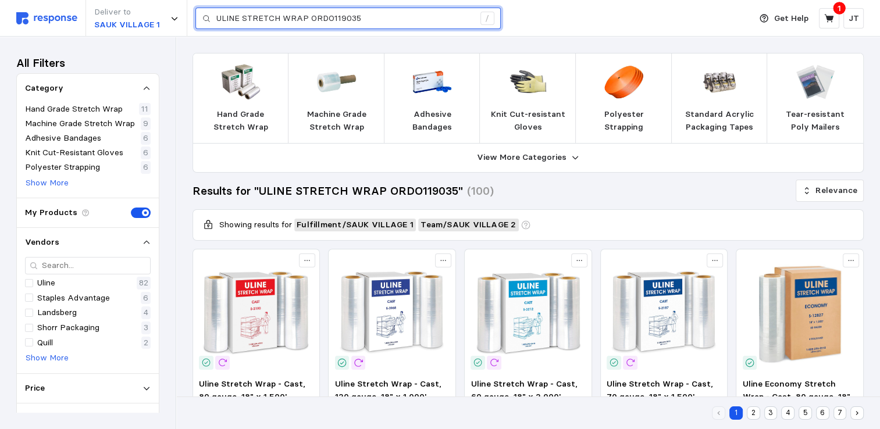
click at [388, 17] on input "ULINE STRETCH WRAP ORDO119035" at bounding box center [345, 18] width 258 height 21
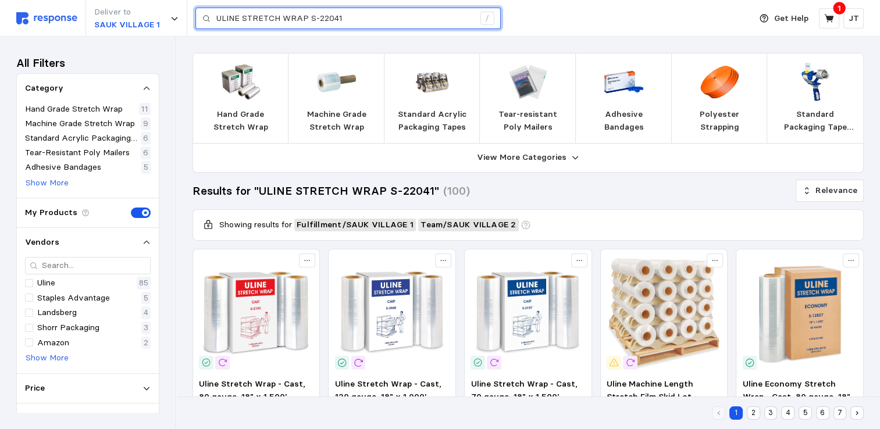
click at [388, 17] on input "ULINE STRETCH WRAP S-22041" at bounding box center [345, 18] width 258 height 21
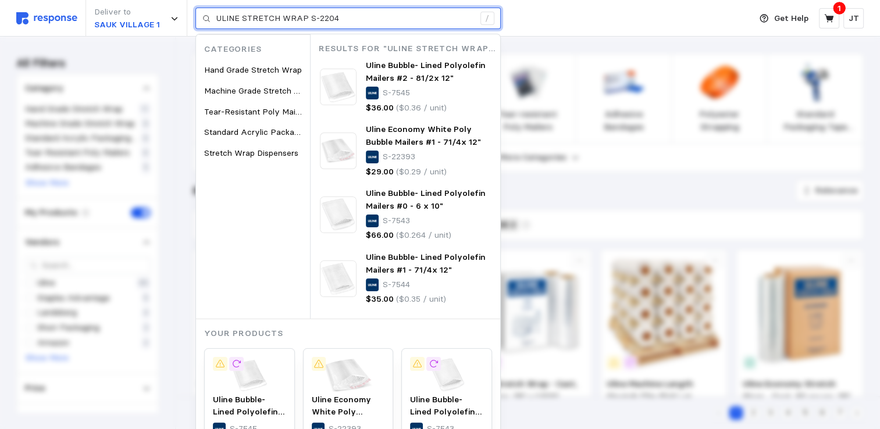
type input "ULINE STRETCH WRAP S-2204"
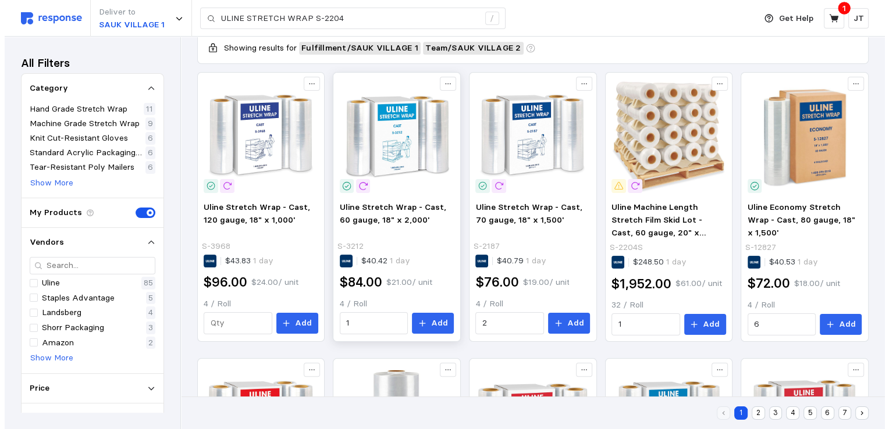
scroll to position [155, 0]
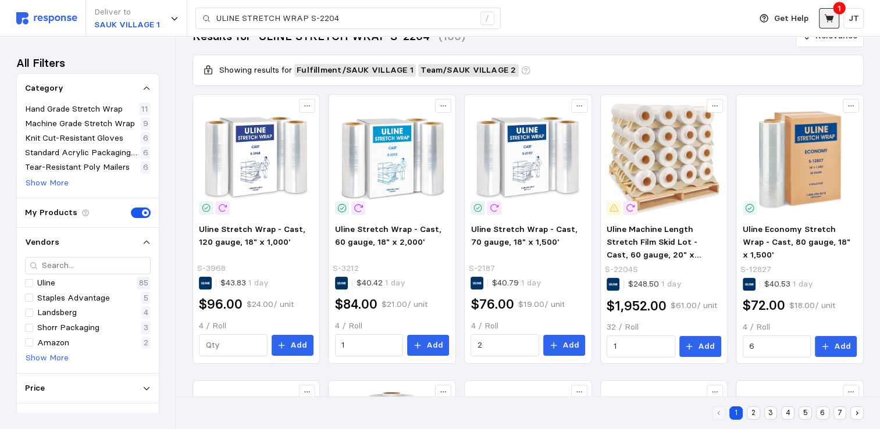
click at [829, 20] on icon at bounding box center [828, 18] width 9 height 8
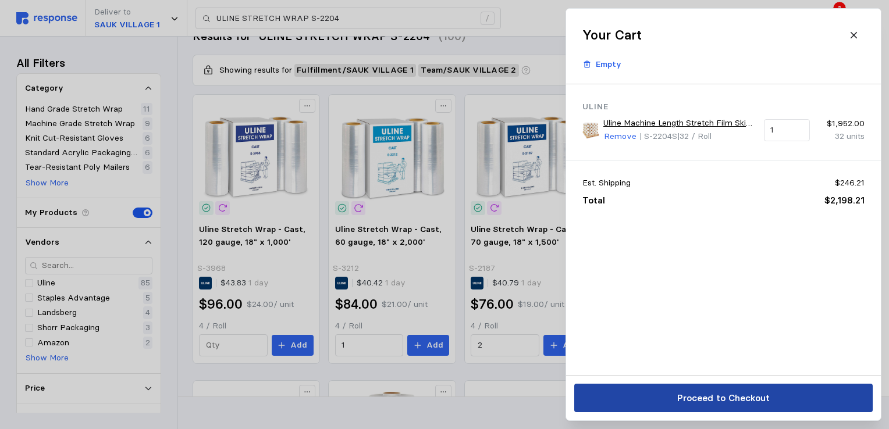
click at [729, 401] on p "Proceed to Checkout" at bounding box center [722, 398] width 92 height 15
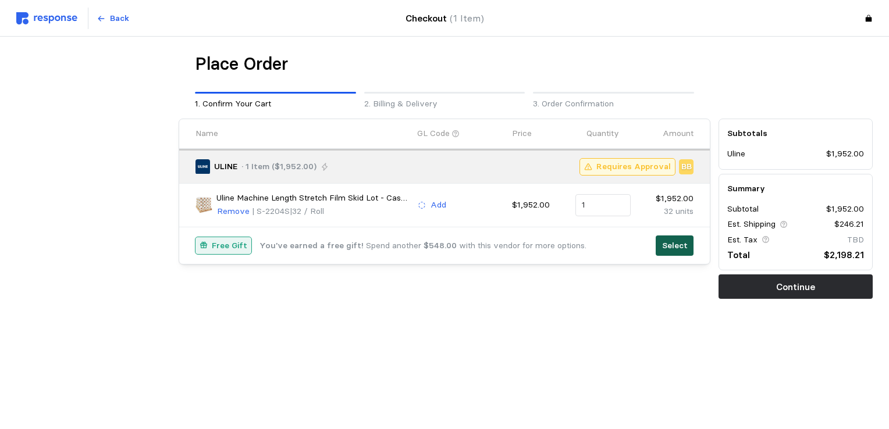
click at [683, 245] on p "Select" at bounding box center [675, 246] width 26 height 13
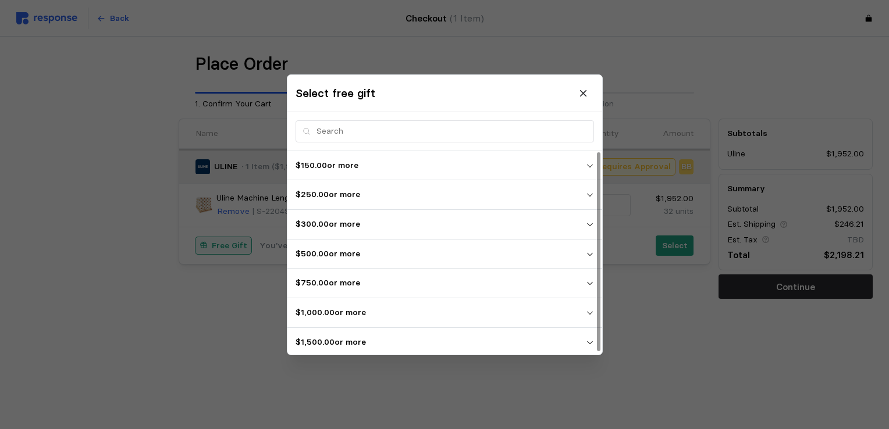
click at [350, 341] on p "$1,500.00 or more" at bounding box center [440, 342] width 290 height 13
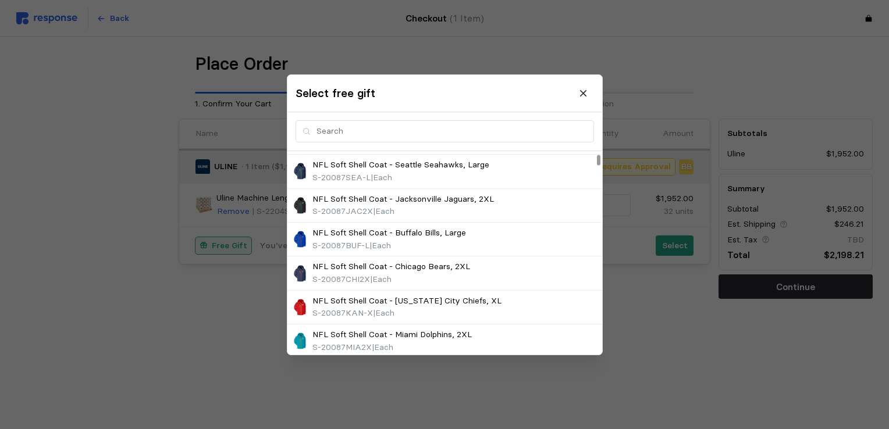
scroll to position [465, 0]
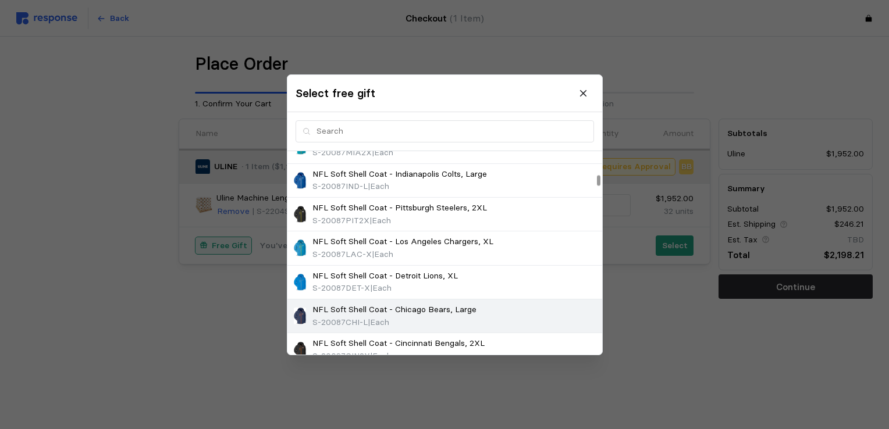
click at [298, 312] on img at bounding box center [299, 316] width 17 height 17
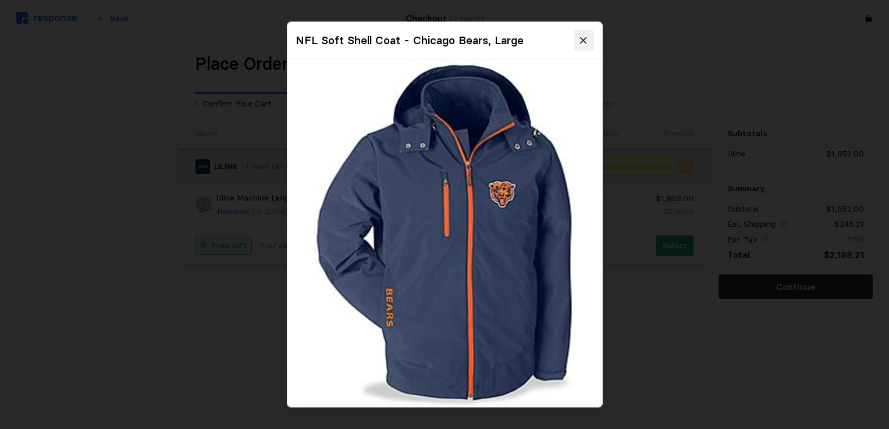
click at [579, 39] on icon at bounding box center [583, 40] width 10 height 10
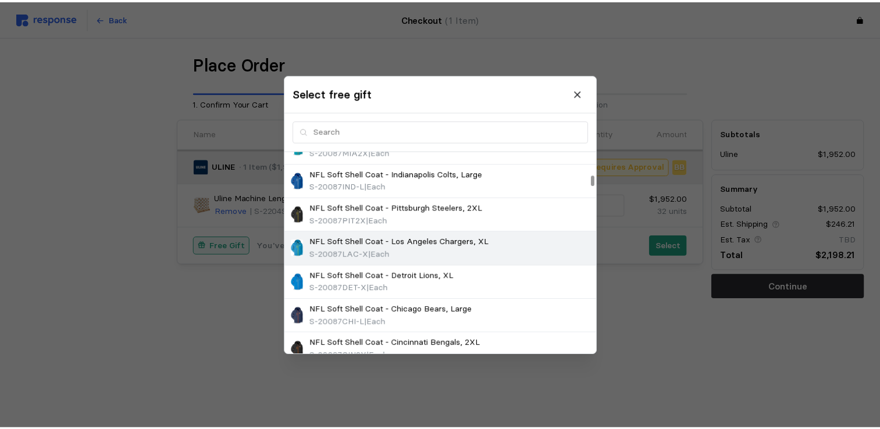
scroll to position [310, 0]
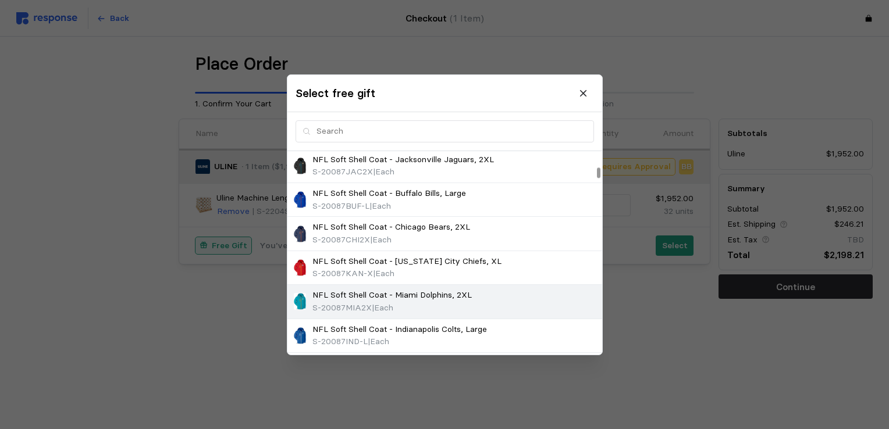
click at [297, 297] on img at bounding box center [299, 301] width 17 height 17
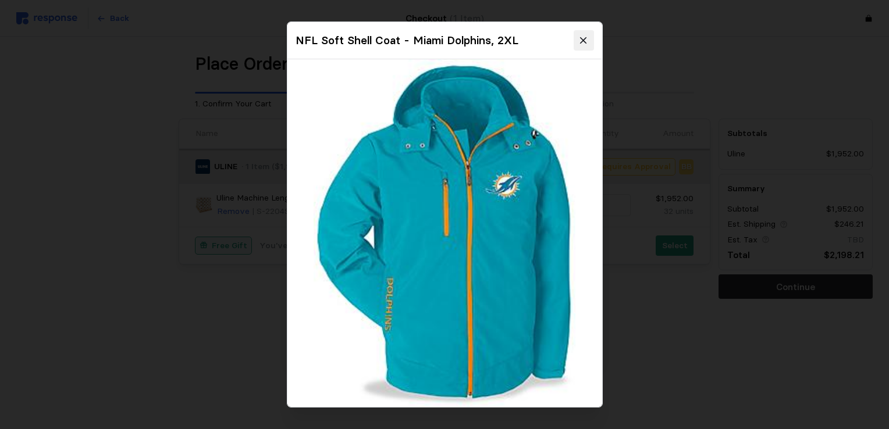
click at [578, 40] on icon at bounding box center [583, 40] width 10 height 10
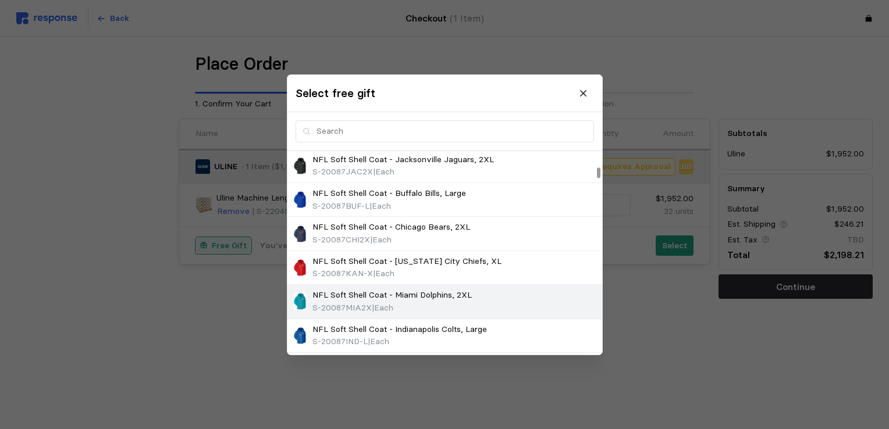
click at [377, 292] on p "NFL Soft Shell Coat - Miami Dolphins, 2XL" at bounding box center [391, 295] width 159 height 13
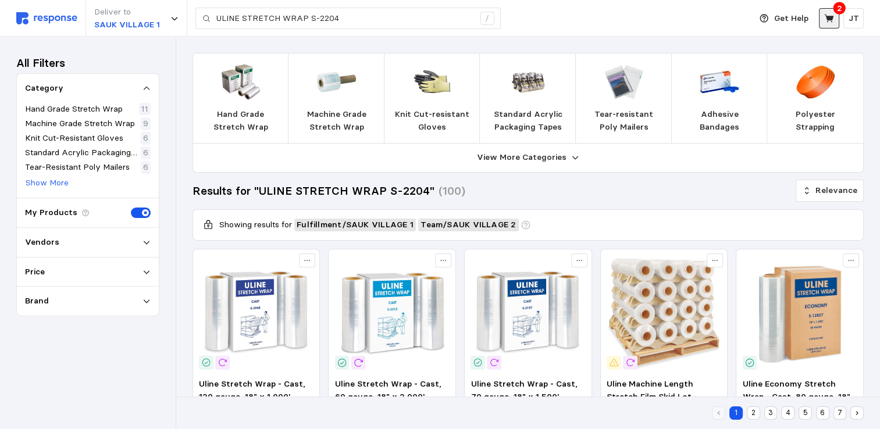
click at [825, 13] on icon at bounding box center [829, 18] width 10 height 10
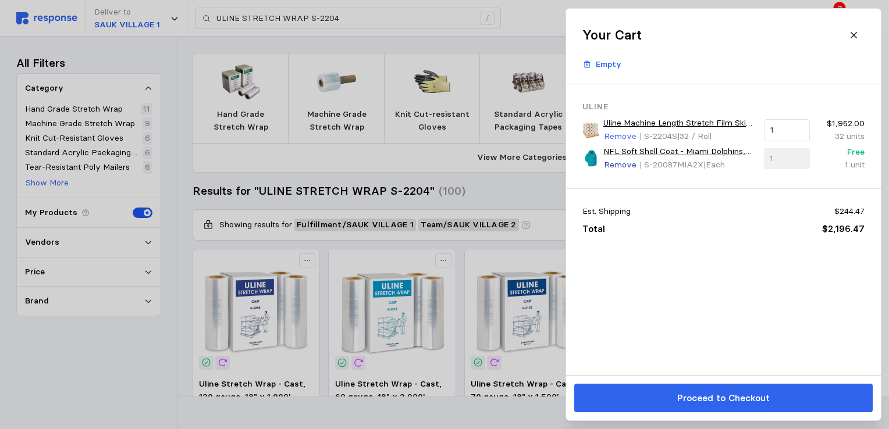
click at [616, 162] on p "Remove" at bounding box center [620, 165] width 33 height 13
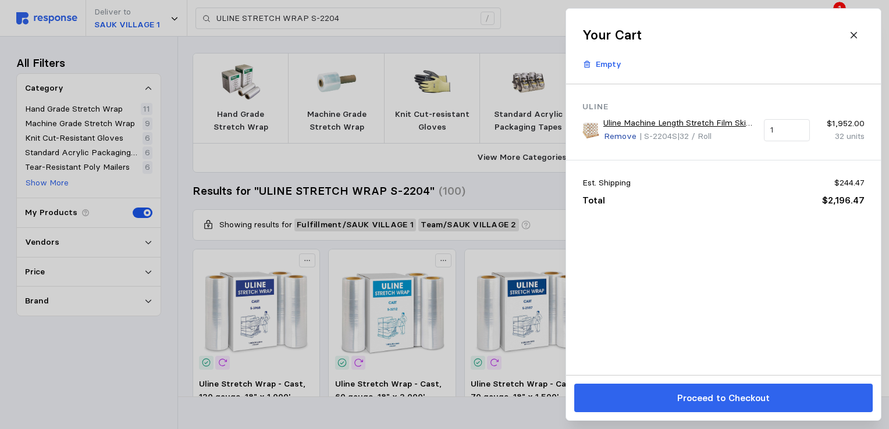
click at [620, 136] on p "Remove" at bounding box center [620, 136] width 33 height 13
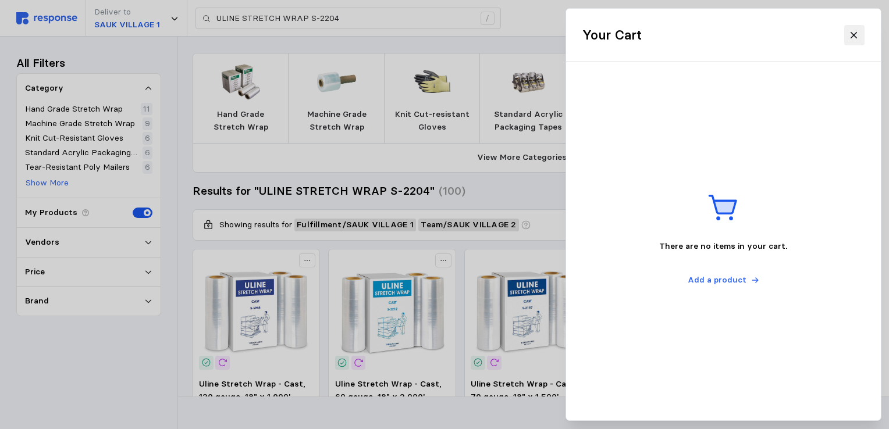
click at [851, 33] on icon at bounding box center [853, 35] width 6 height 6
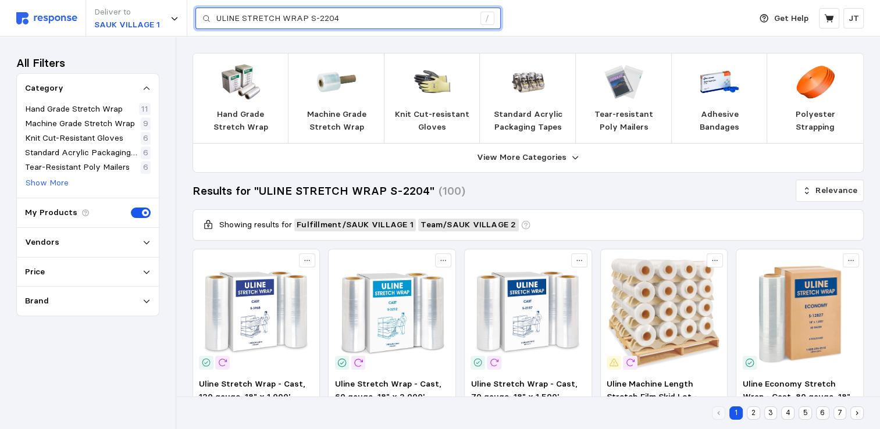
click at [375, 20] on input "ULINE STRETCH WRAP S-2204" at bounding box center [345, 18] width 258 height 21
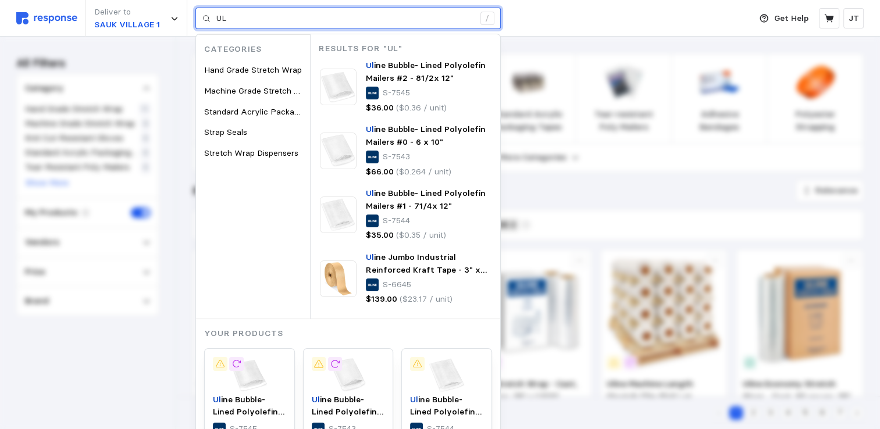
type input "U"
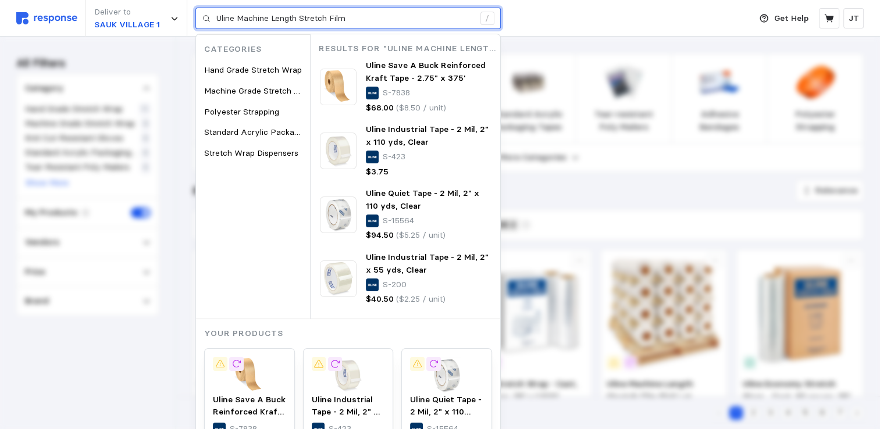
type input "Uline Machine Length Stretch Film"
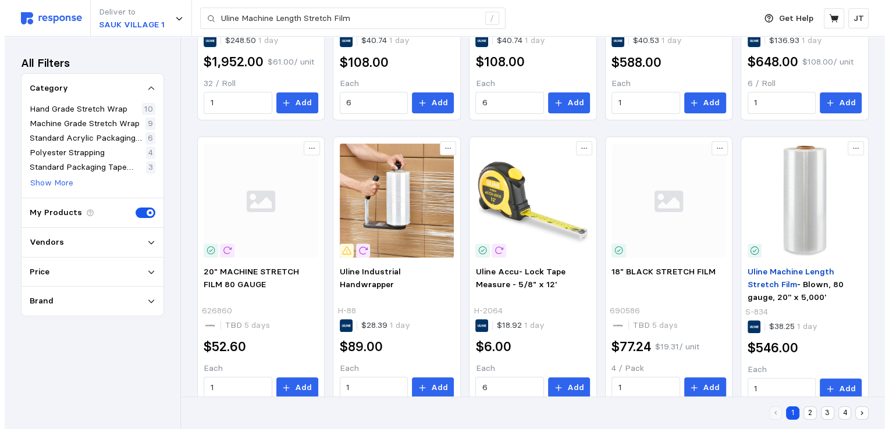
scroll to position [88, 0]
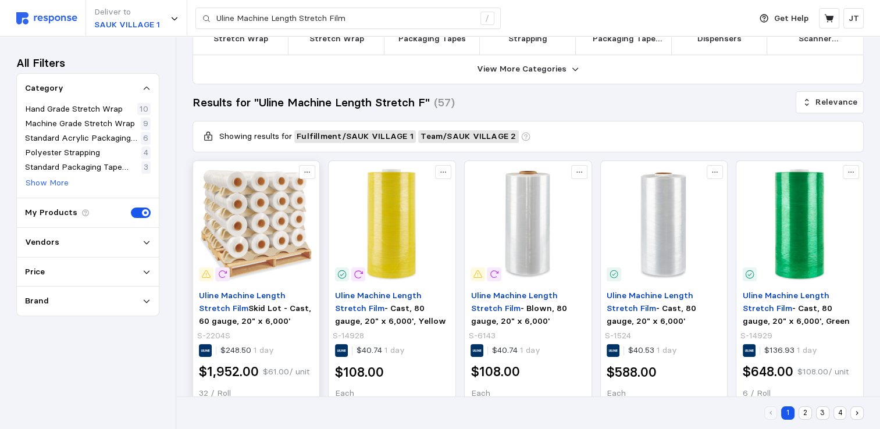
click at [261, 217] on img at bounding box center [256, 224] width 115 height 115
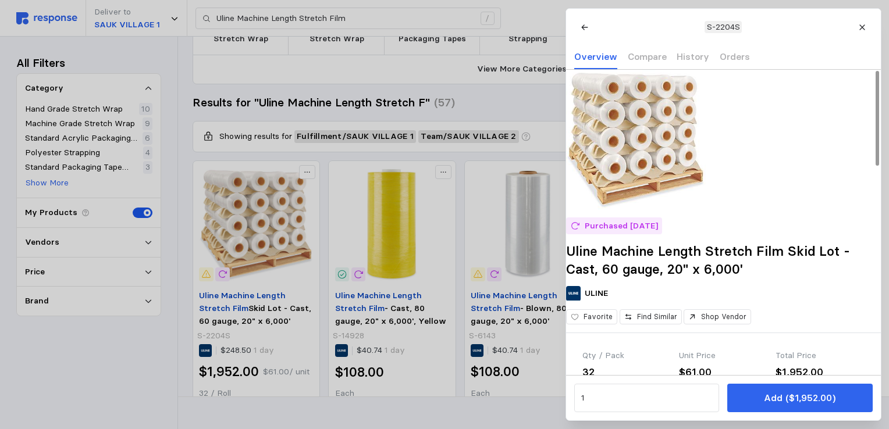
click at [661, 130] on img at bounding box center [636, 140] width 140 height 140
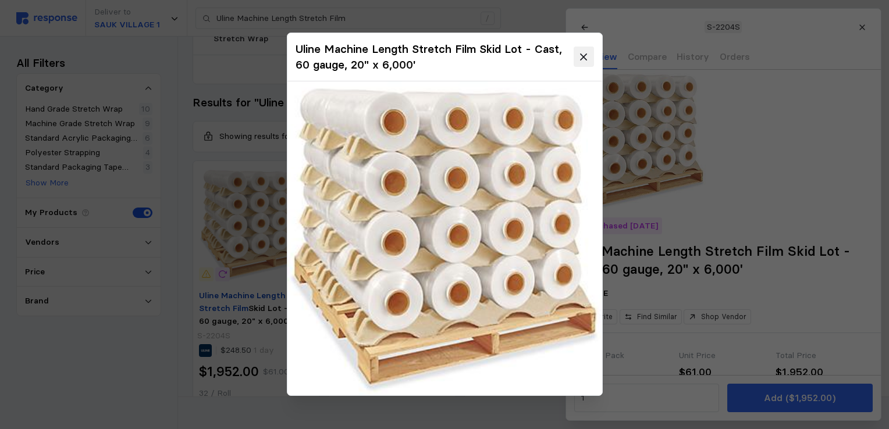
click at [587, 60] on icon at bounding box center [583, 57] width 10 height 10
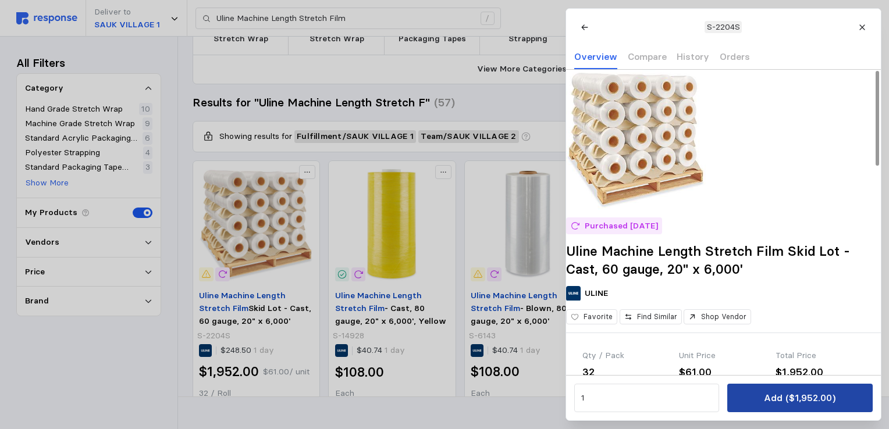
click at [812, 398] on p "Add ($1,952.00)" at bounding box center [800, 398] width 72 height 15
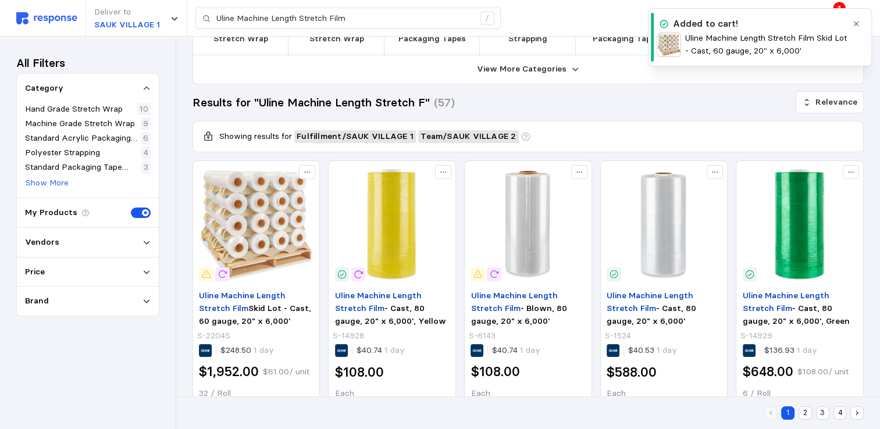
click at [614, 103] on div "Results for "Uline Machine Length Stretch F" (57) Relevance" at bounding box center [527, 102] width 671 height 20
click at [856, 22] on icon "button" at bounding box center [856, 24] width 8 height 8
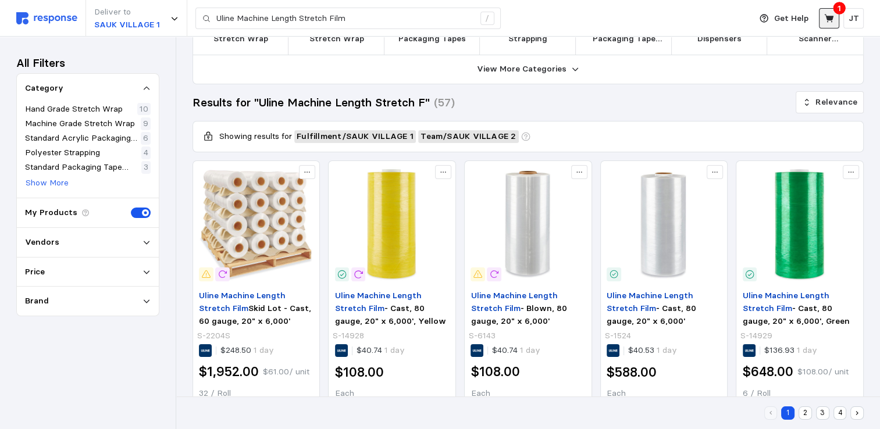
click at [826, 14] on icon at bounding box center [829, 18] width 10 height 10
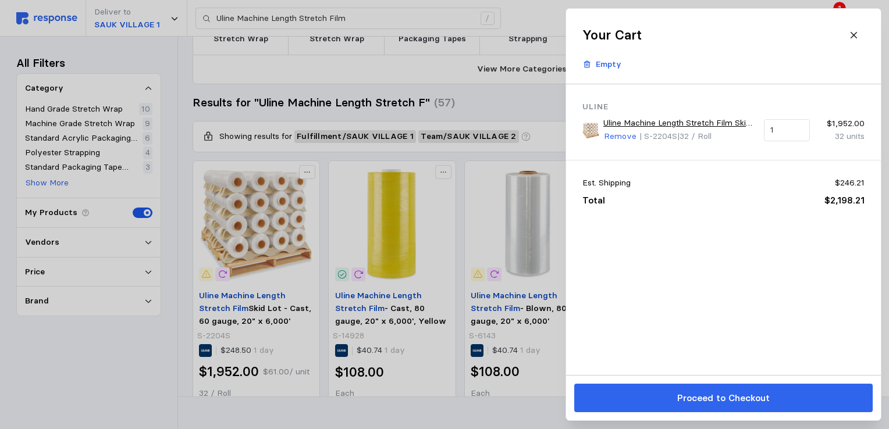
click at [729, 400] on p "Proceed to Checkout" at bounding box center [722, 398] width 92 height 15
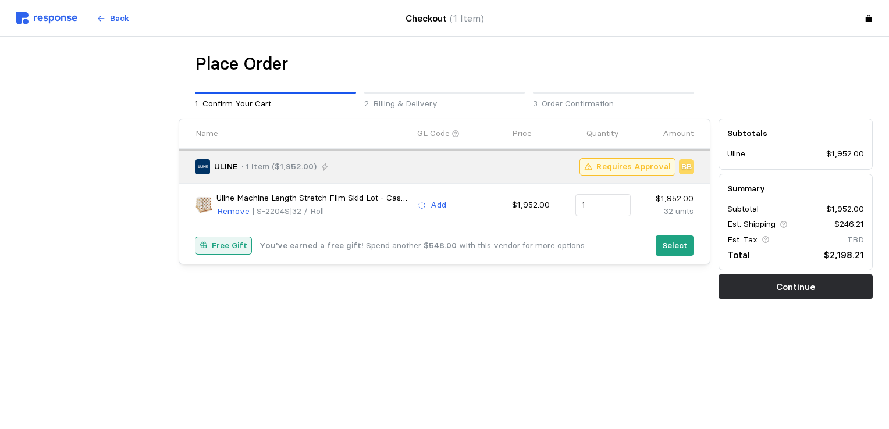
click at [214, 242] on p "Free Gift" at bounding box center [229, 246] width 35 height 13
click at [668, 240] on p "Select" at bounding box center [675, 246] width 26 height 13
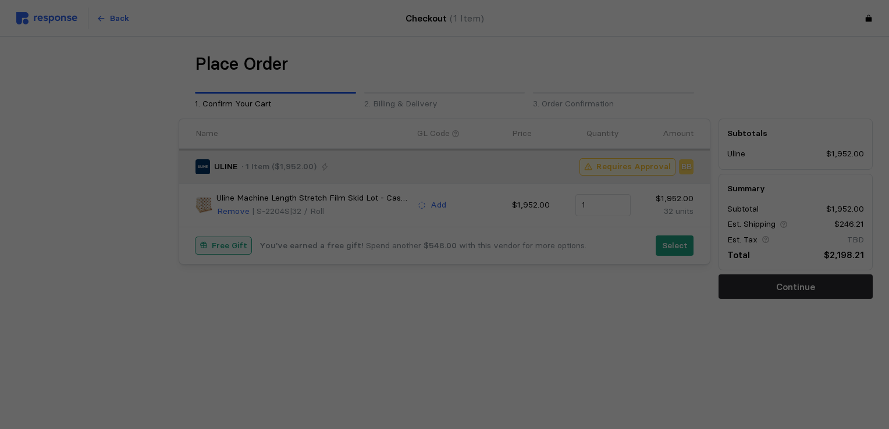
click at [676, 243] on div at bounding box center [444, 214] width 889 height 429
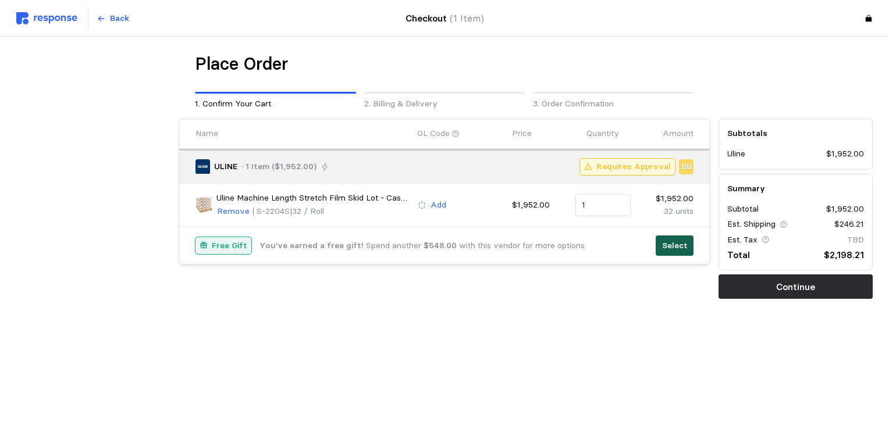
click at [669, 243] on p "Select" at bounding box center [675, 246] width 26 height 13
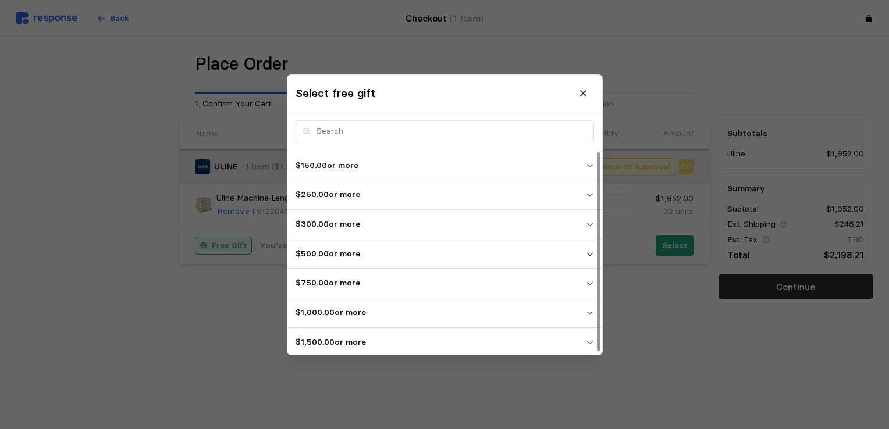
click at [334, 338] on p "$1,500.00 or more" at bounding box center [440, 342] width 290 height 13
click at [329, 338] on p "$1,500.00 or more" at bounding box center [440, 342] width 290 height 13
click at [362, 338] on p "$1,500.00 or more" at bounding box center [440, 340] width 290 height 13
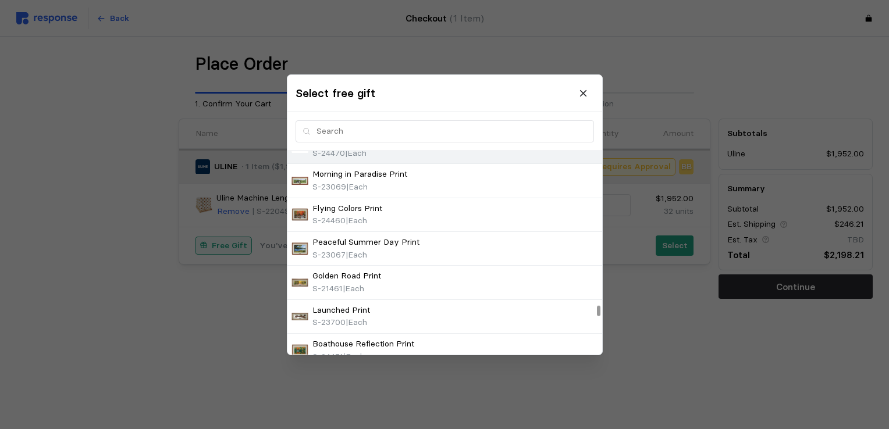
scroll to position [3860, 0]
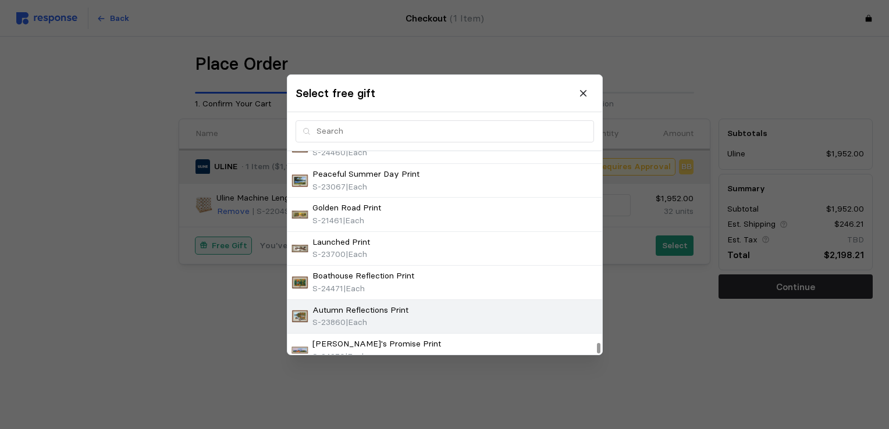
click at [317, 316] on p "S-23860 | Each" at bounding box center [339, 322] width 55 height 13
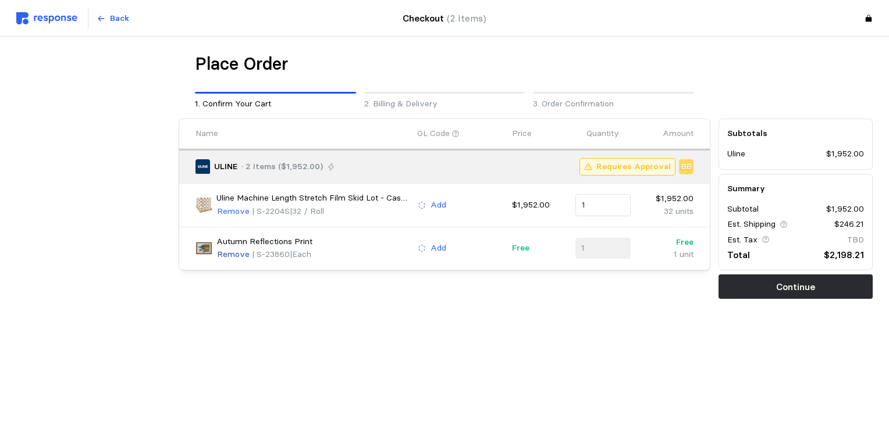
click at [238, 253] on p "Remove" at bounding box center [233, 254] width 33 height 13
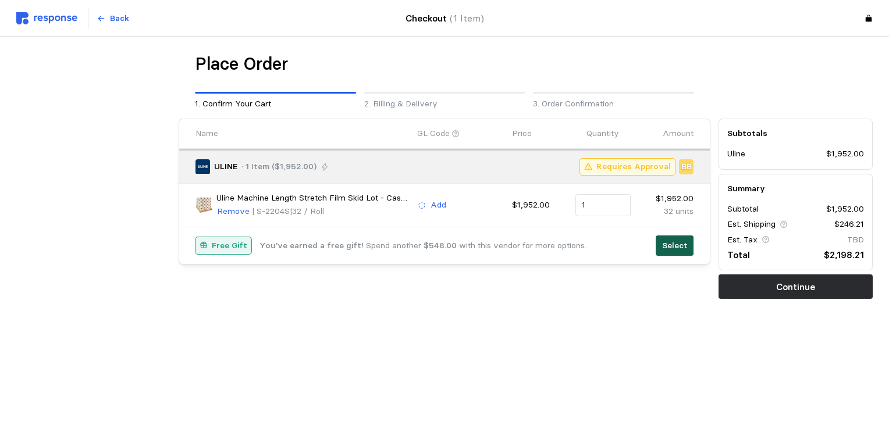
click at [665, 240] on p "Select" at bounding box center [675, 246] width 26 height 13
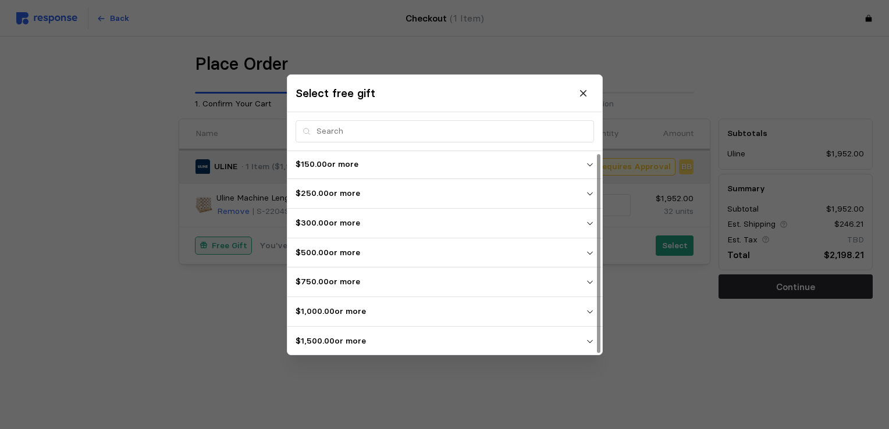
scroll to position [2, 0]
click at [465, 340] on p "$1,500.00 or more" at bounding box center [440, 340] width 290 height 13
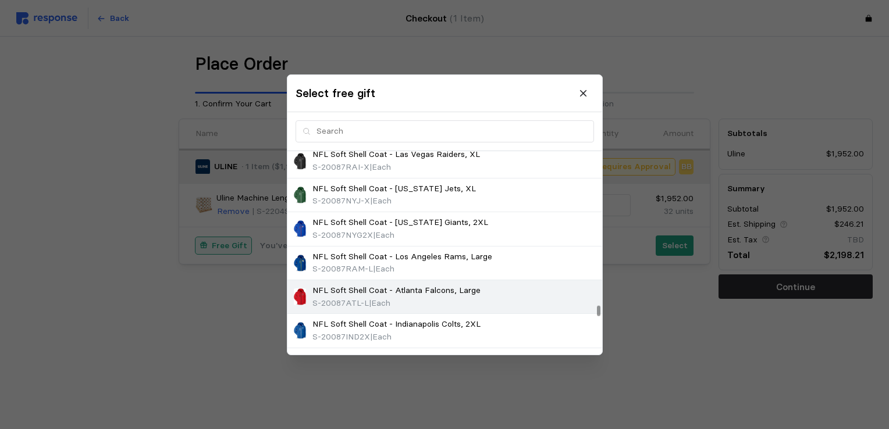
scroll to position [3103, 0]
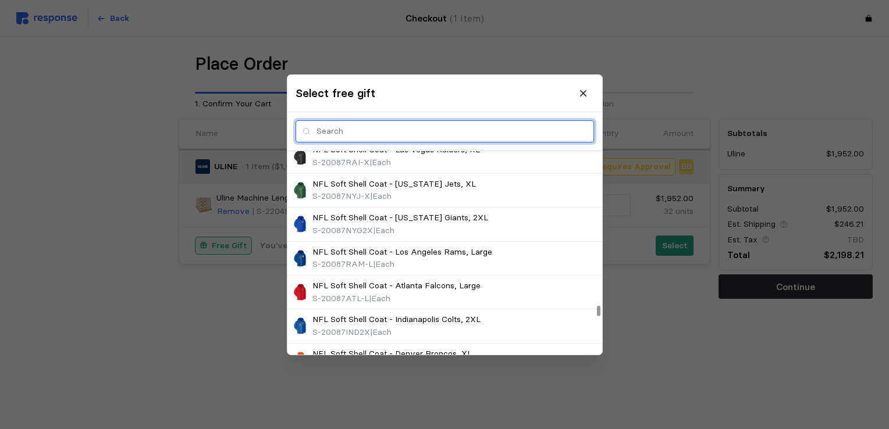
click at [351, 129] on input "text" at bounding box center [451, 131] width 270 height 21
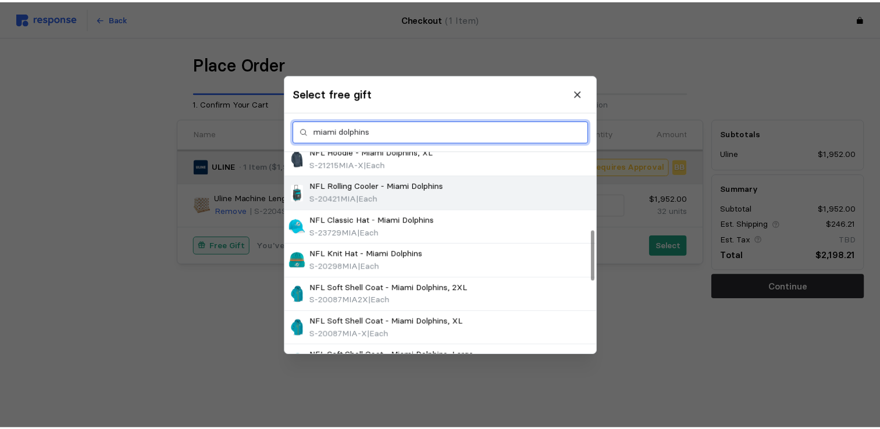
scroll to position [310, 0]
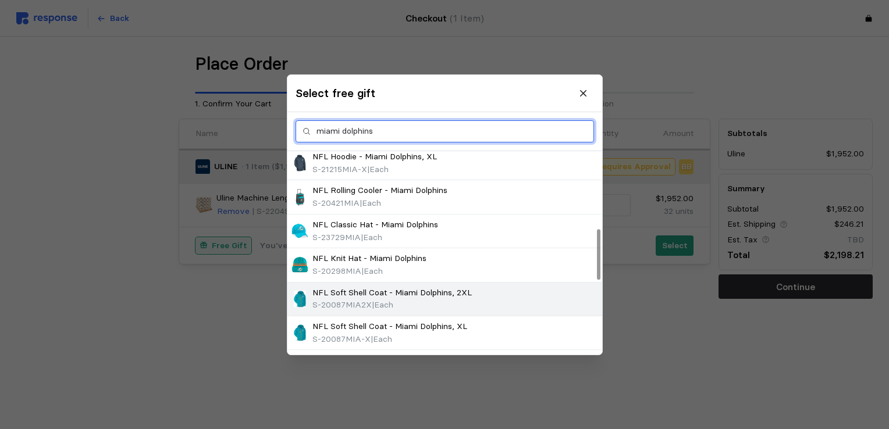
type input "miami dolphins"
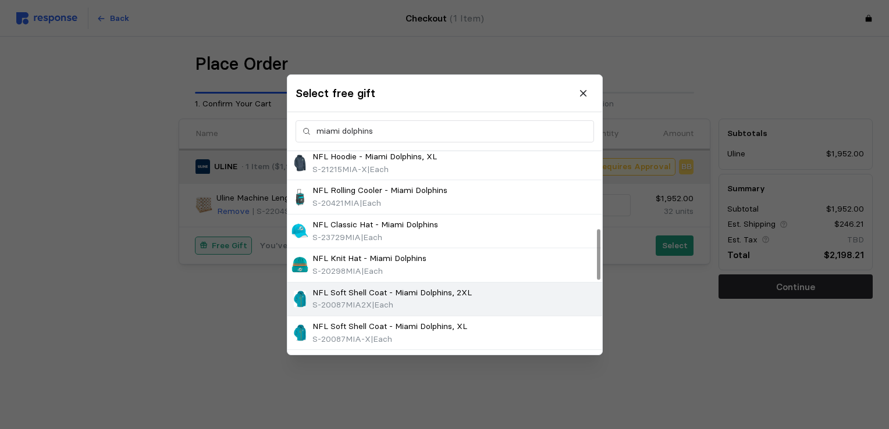
click at [372, 294] on p "NFL Soft Shell Coat - Miami Dolphins, 2XL" at bounding box center [391, 292] width 159 height 13
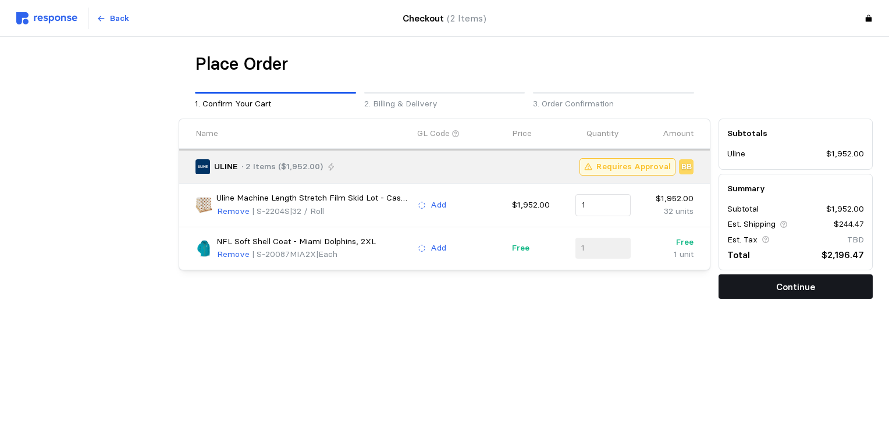
click at [791, 285] on p "Continue" at bounding box center [795, 287] width 39 height 15
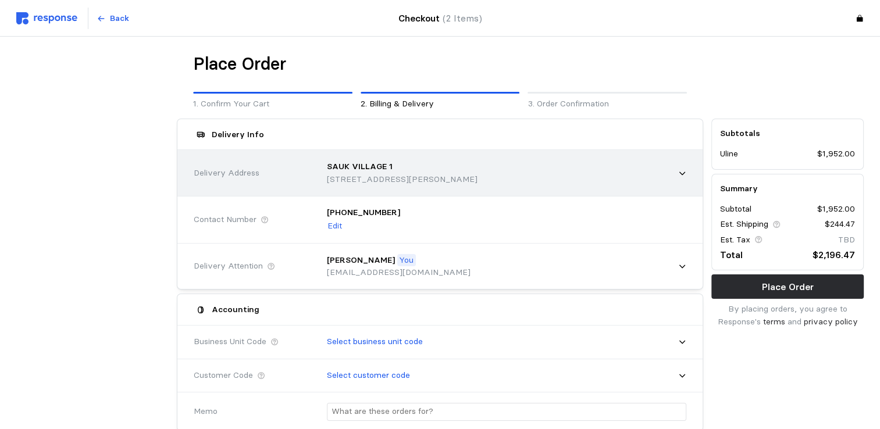
click at [386, 170] on p "SAUK VILLAGE 1" at bounding box center [360, 167] width 66 height 13
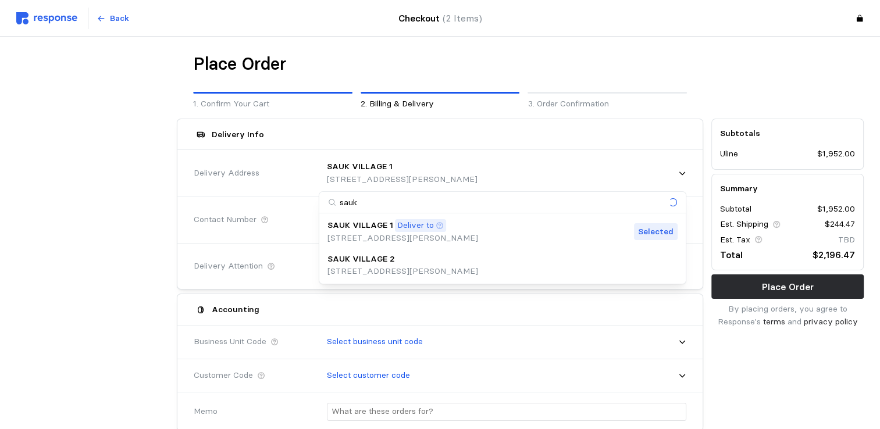
type input "sauk 2"
click at [358, 272] on p "[STREET_ADDRESS][PERSON_NAME]" at bounding box center [402, 271] width 151 height 13
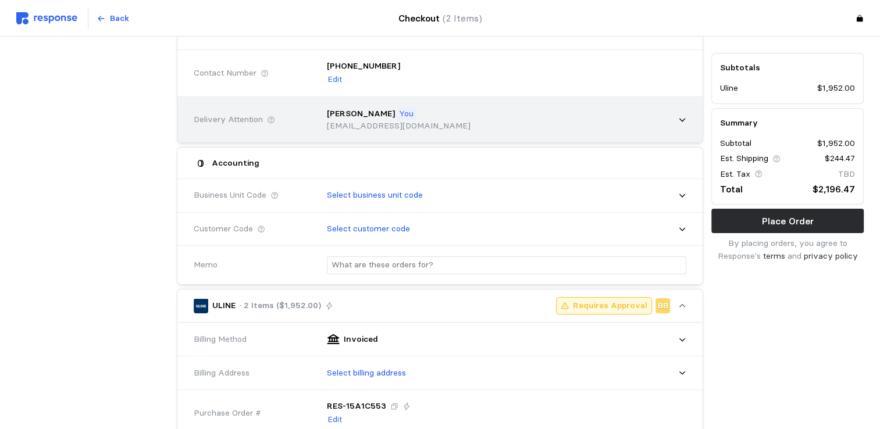
scroll to position [155, 0]
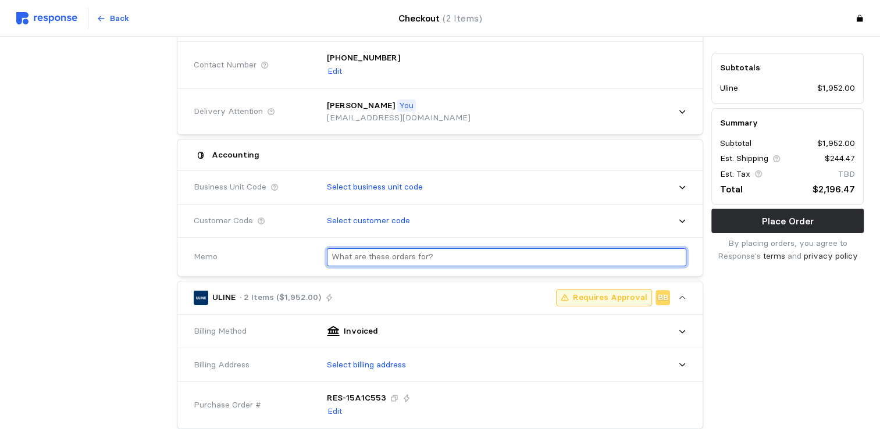
click at [359, 255] on input "text" at bounding box center [506, 257] width 350 height 17
click at [389, 259] on input "Customer Need will be billed back to customer" at bounding box center [506, 257] width 350 height 17
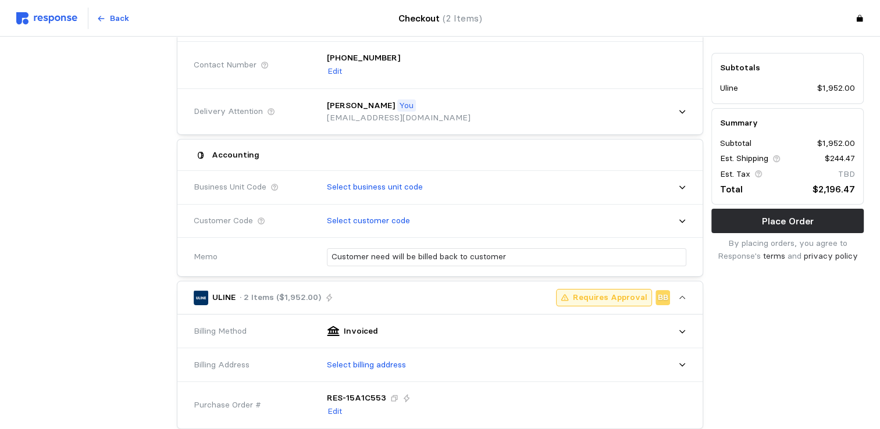
click at [770, 304] on div "Subtotals Uline $1,952.00 Summary Subtotal $1,952.00 Est. Shipping $244.47 Est.…" at bounding box center [787, 355] width 161 height 791
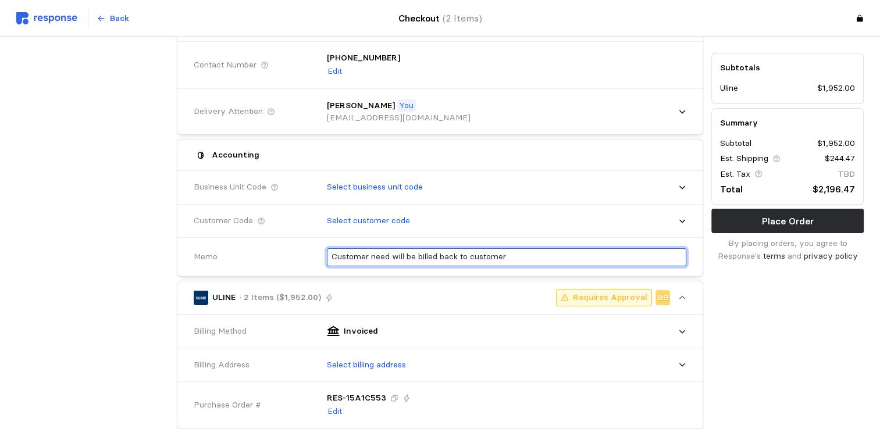
click at [509, 256] on input "Customer need will be billed back to customer" at bounding box center [506, 257] width 350 height 17
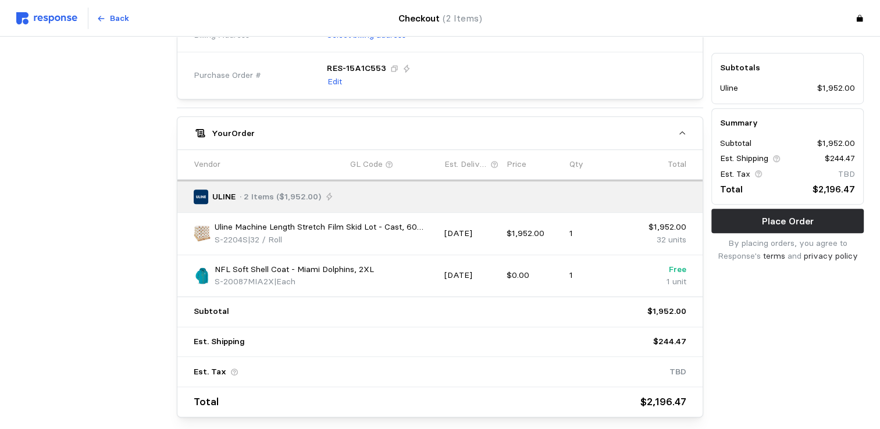
scroll to position [533, 0]
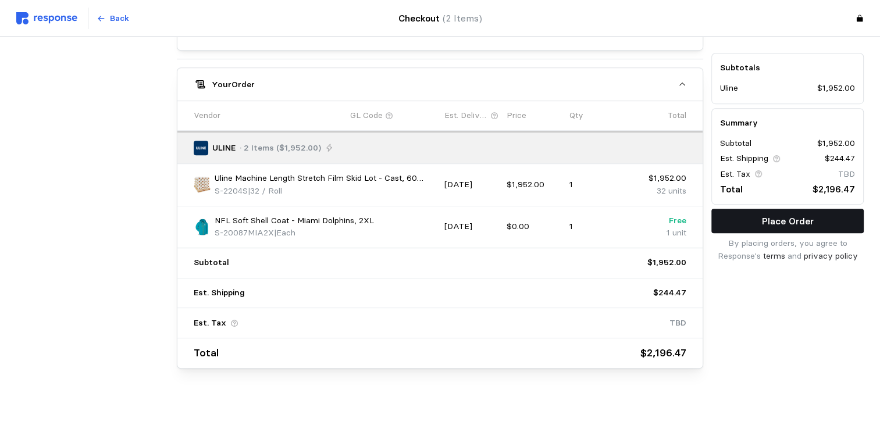
type input "Customer need will be billed back to customer."
click at [783, 216] on p "Place Order" at bounding box center [788, 221] width 52 height 15
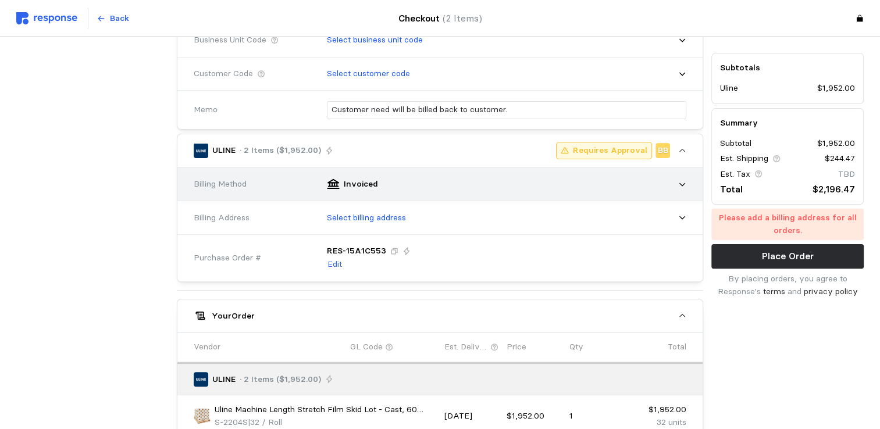
scroll to position [310, 0]
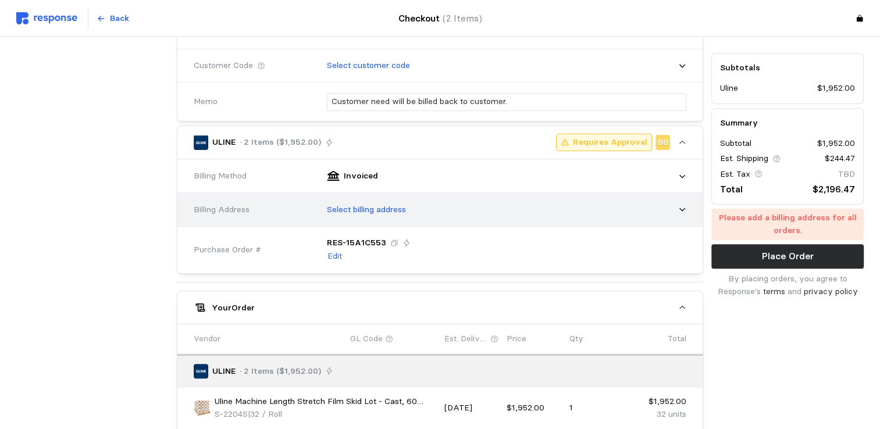
click at [371, 204] on p "Select billing address" at bounding box center [366, 210] width 79 height 13
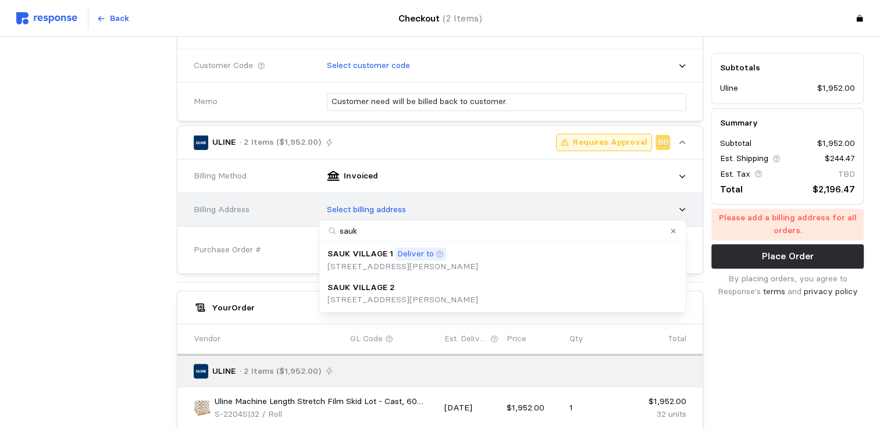
type input "sauk2"
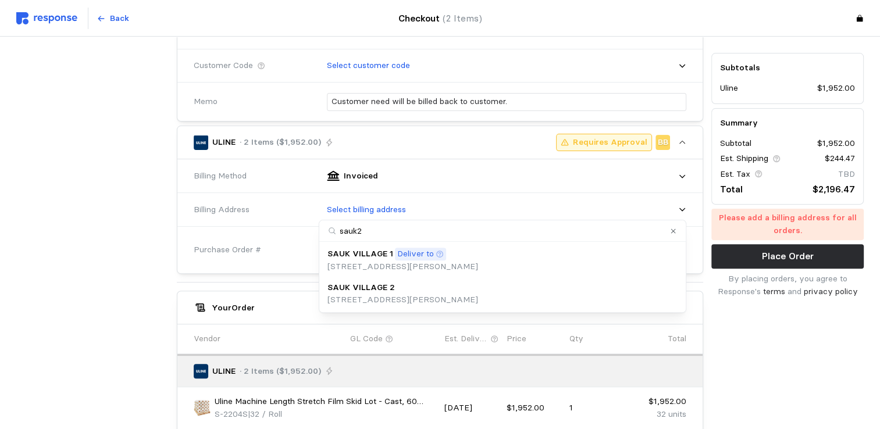
click at [363, 294] on p "[STREET_ADDRESS][PERSON_NAME]" at bounding box center [402, 300] width 151 height 13
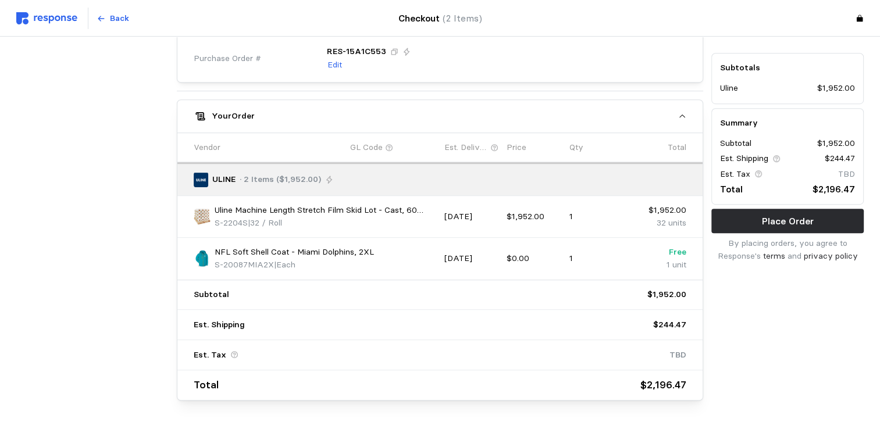
scroll to position [546, 0]
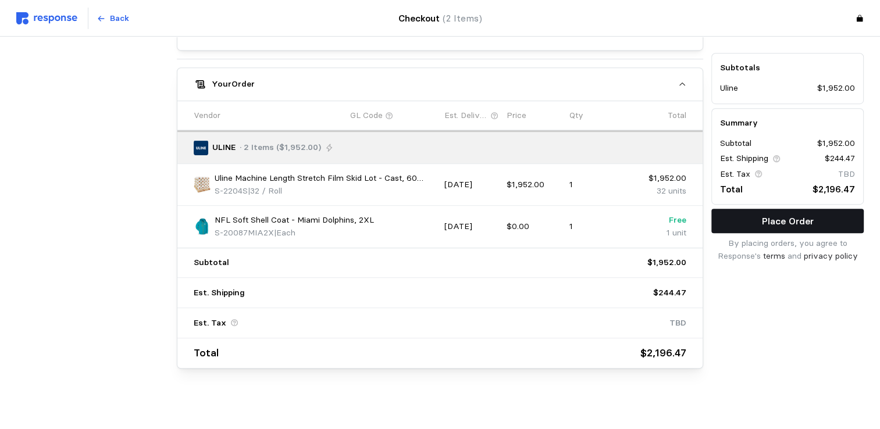
click at [792, 217] on p "Place Order" at bounding box center [788, 221] width 52 height 15
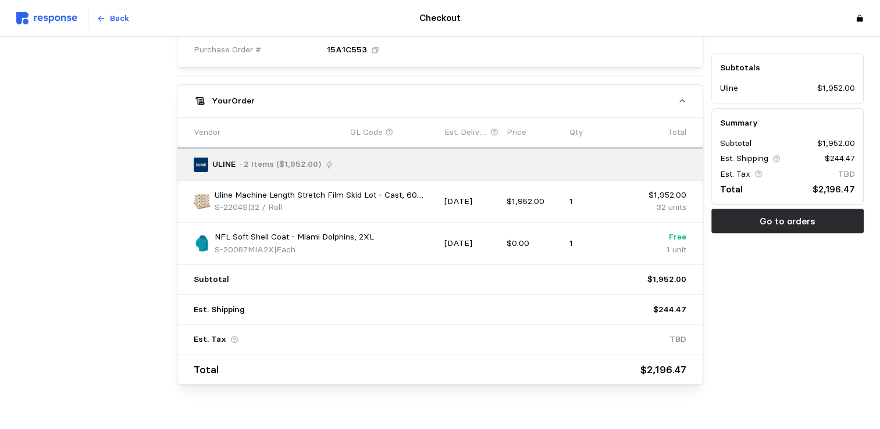
scroll to position [590, 0]
